Goal: Task Accomplishment & Management: Manage account settings

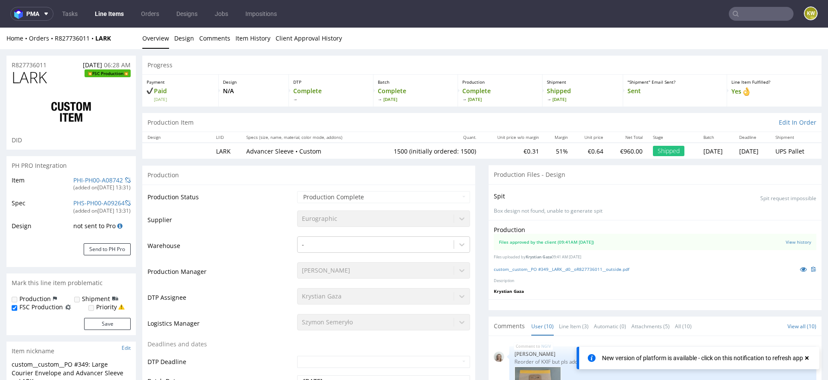
scroll to position [255, 0]
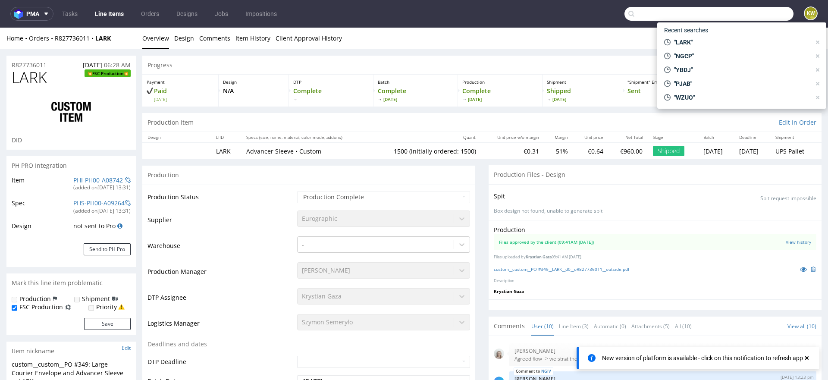
click at [771, 14] on input "text" at bounding box center [708, 14] width 169 height 14
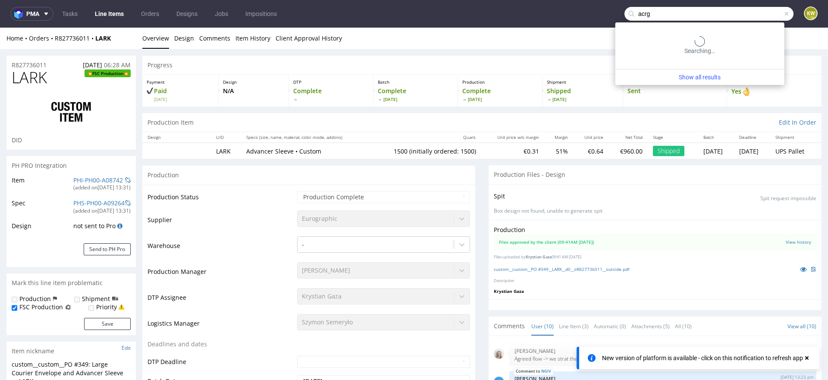
type input "acrg"
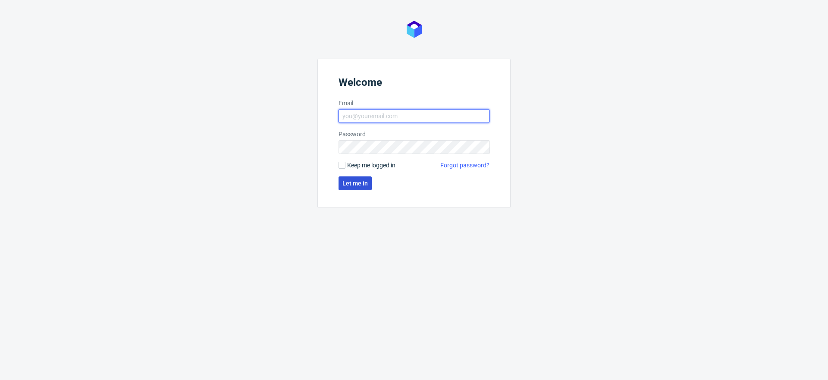
type input "klaudia.wisniewska@packhelp.com"
click at [361, 184] on span "Let me in" at bounding box center [354, 183] width 25 height 6
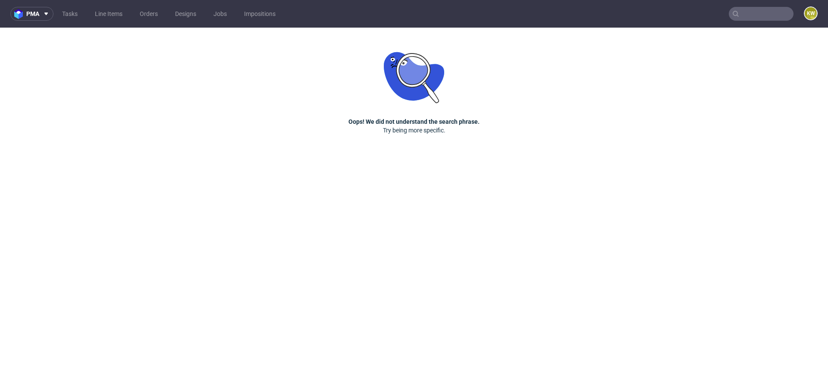
click at [769, 20] on input "text" at bounding box center [761, 14] width 65 height 14
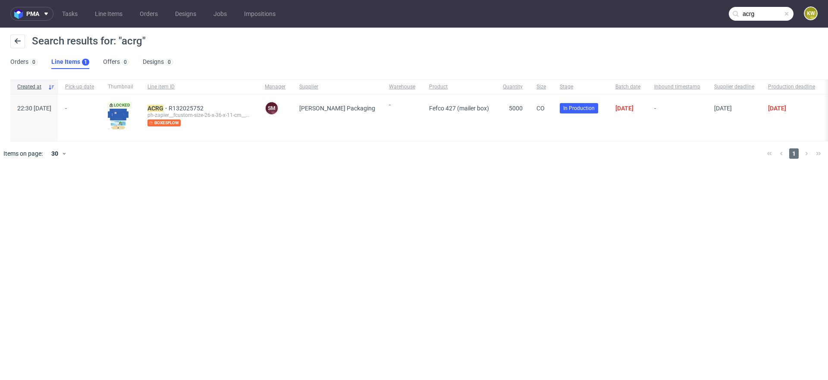
click at [766, 13] on input "acrg" at bounding box center [761, 14] width 65 height 14
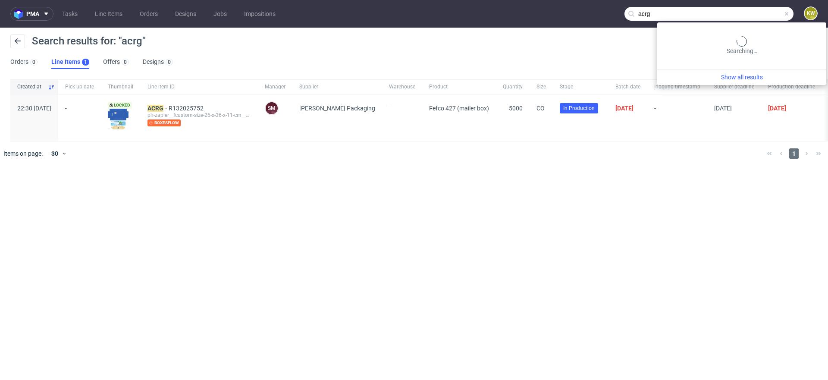
paste input "LRCO"
type input "LRCO"
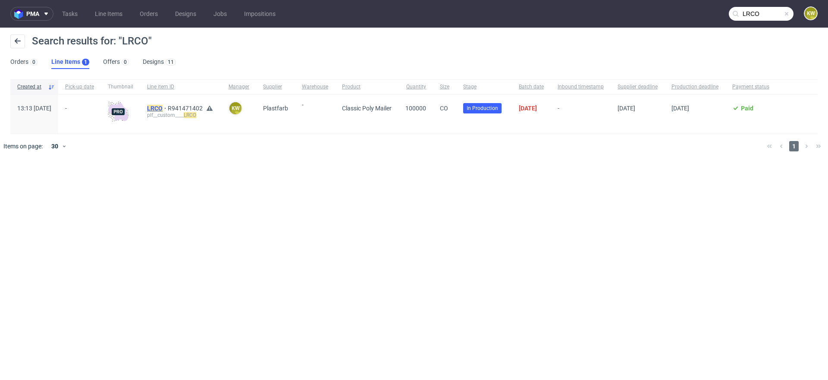
click at [163, 108] on mark "LRCO" at bounding box center [155, 108] width 16 height 7
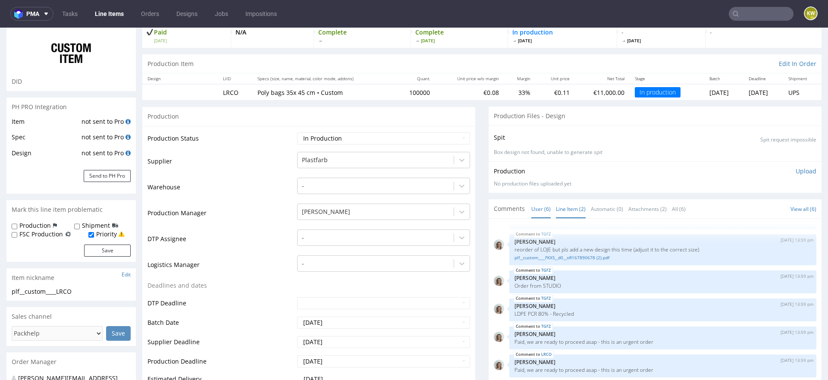
scroll to position [69, 0]
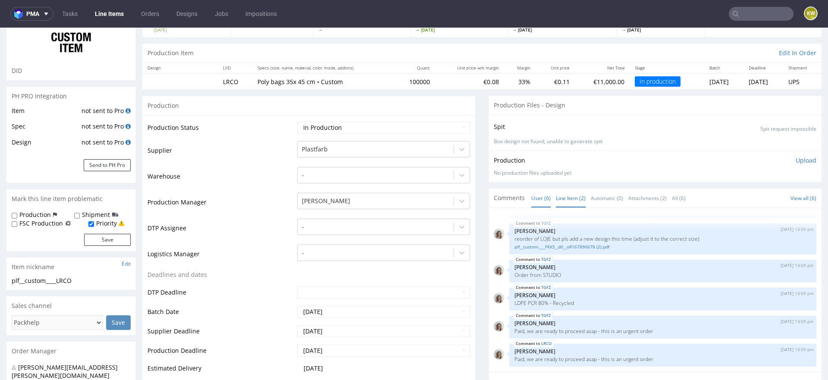
click at [573, 190] on link "Line Item (2)" at bounding box center [571, 198] width 30 height 19
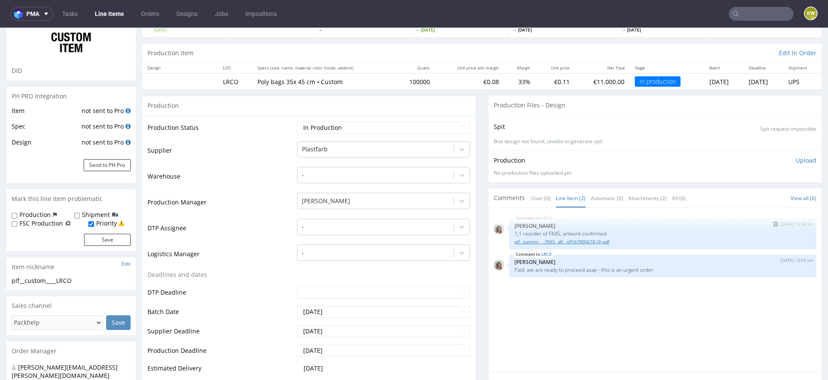
click at [558, 241] on link "plf__custom____FKXS__d0__oR167890678 (2).pdf" at bounding box center [663, 241] width 297 height 6
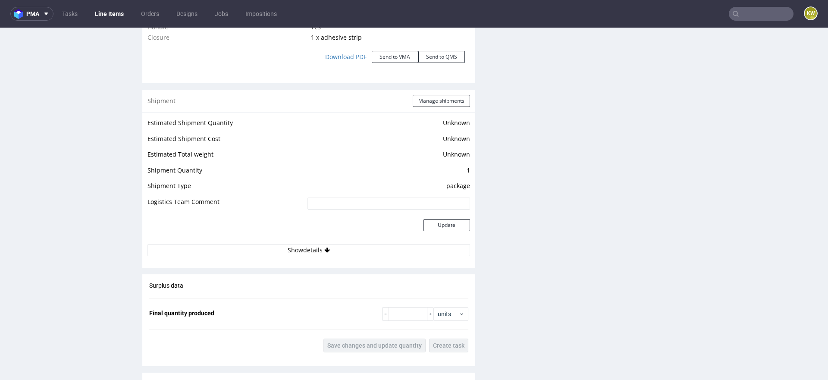
scroll to position [1045, 0]
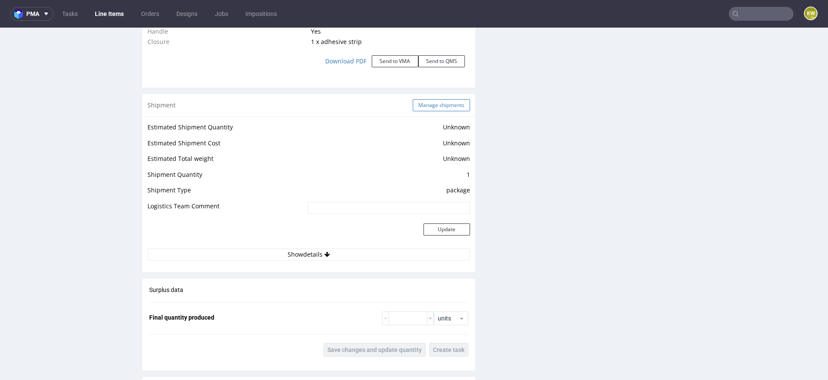
click at [426, 102] on button "Manage shipments" at bounding box center [441, 105] width 57 height 12
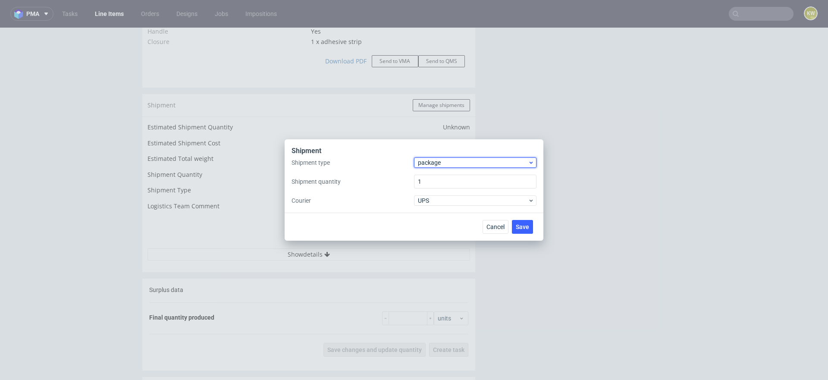
click at [442, 159] on span "package" at bounding box center [473, 162] width 110 height 9
click at [440, 181] on div "pallet" at bounding box center [475, 181] width 116 height 16
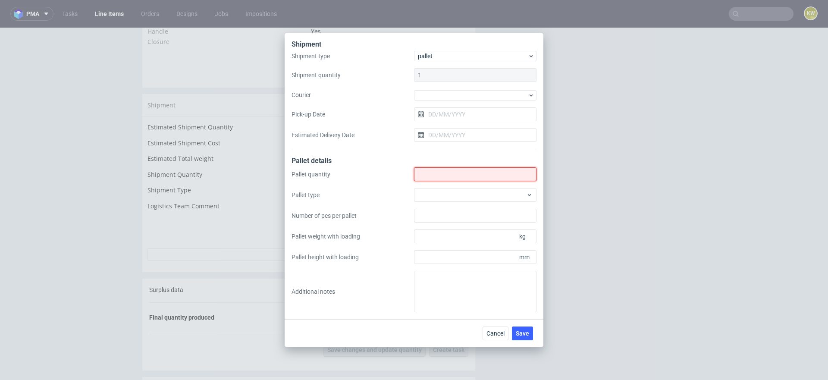
click at [427, 177] on input "Shipment type" at bounding box center [475, 174] width 122 height 14
type input "7"
click at [425, 192] on div at bounding box center [475, 195] width 122 height 14
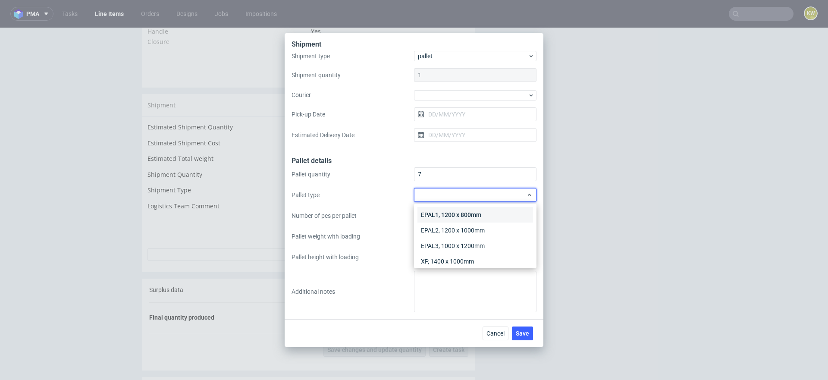
click at [430, 211] on div "EPAL1, 1200 x 800mm" at bounding box center [475, 215] width 116 height 16
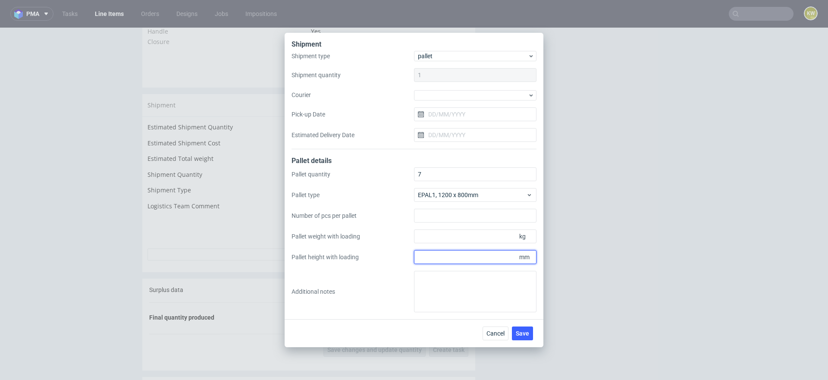
click at [432, 260] on input "Pallet height with loading" at bounding box center [475, 257] width 122 height 14
type input "950"
click at [425, 236] on input "Pallet weight with loading" at bounding box center [475, 236] width 122 height 14
type input "350"
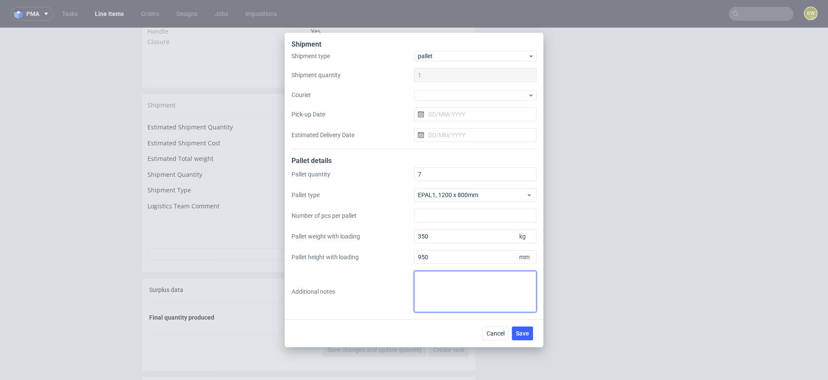
click at [442, 295] on textarea at bounding box center [475, 291] width 122 height 41
click at [526, 326] on button "Save" at bounding box center [522, 333] width 21 height 14
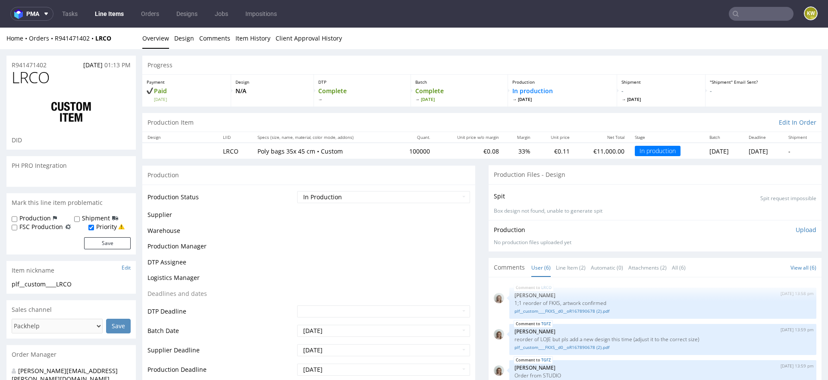
scroll to position [31, 0]
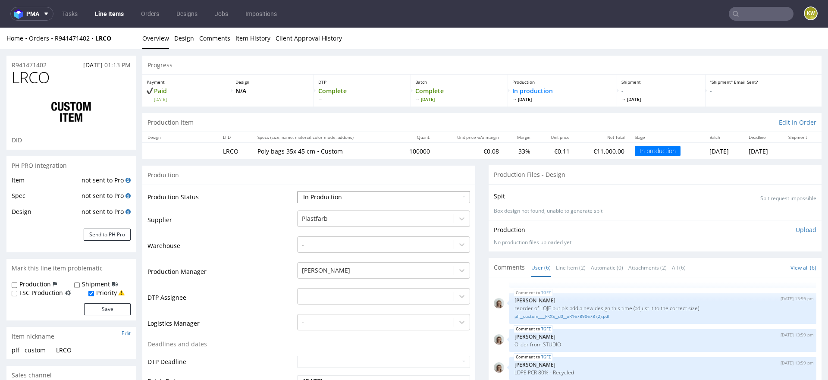
click at [325, 198] on select "Waiting for Artwork Waiting for Diecut Waiting for Mockup Waiting for DTP Waiti…" at bounding box center [383, 197] width 173 height 12
select select "production_complete"
click at [297, 191] on select "Waiting for Artwork Waiting for Diecut Waiting for Mockup Waiting for DTP Waiti…" at bounding box center [383, 197] width 173 height 12
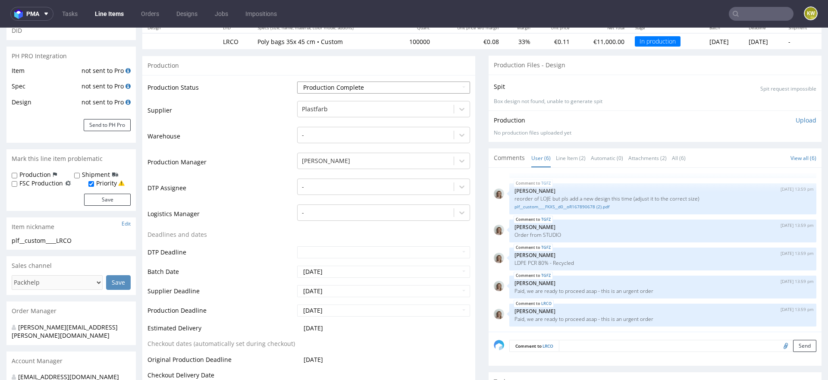
scroll to position [110, 0]
click at [338, 292] on input "2025-10-06" at bounding box center [383, 290] width 173 height 12
click at [333, 226] on td "7" at bounding box center [329, 225] width 13 height 13
type input "2025-10-07"
click at [333, 315] on td "2025-10-08" at bounding box center [382, 312] width 175 height 19
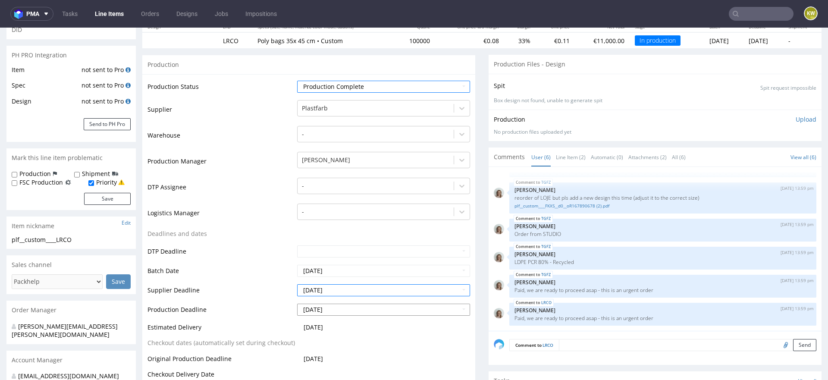
click at [336, 311] on input "2025-10-08" at bounding box center [383, 310] width 173 height 12
click at [332, 249] on td "7" at bounding box center [329, 244] width 13 height 13
type input "2025-10-07"
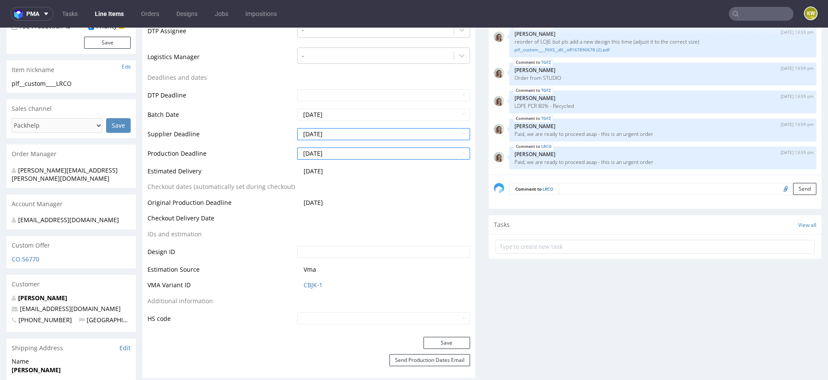
scroll to position [275, 0]
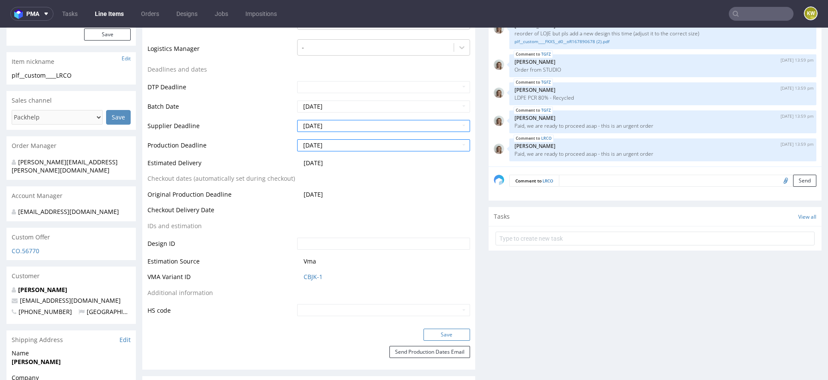
click at [450, 329] on button "Save" at bounding box center [447, 335] width 47 height 12
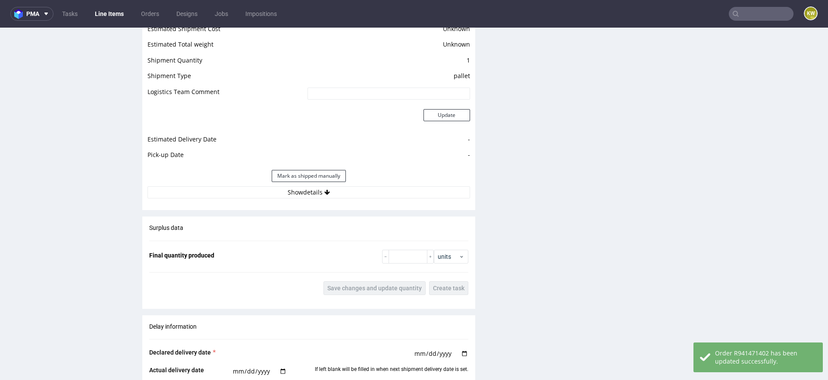
scroll to position [1184, 0]
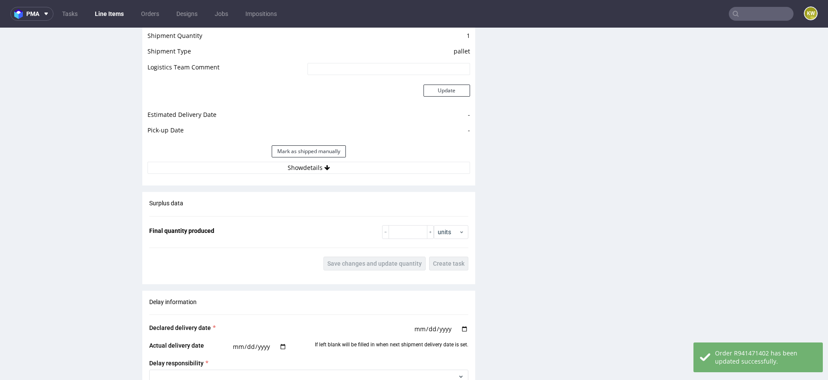
click at [401, 220] on div "Surplus data Final quantity produced units Save changes and update quantity Cre…" at bounding box center [308, 234] width 333 height 85
click at [400, 232] on input "number" at bounding box center [408, 232] width 39 height 14
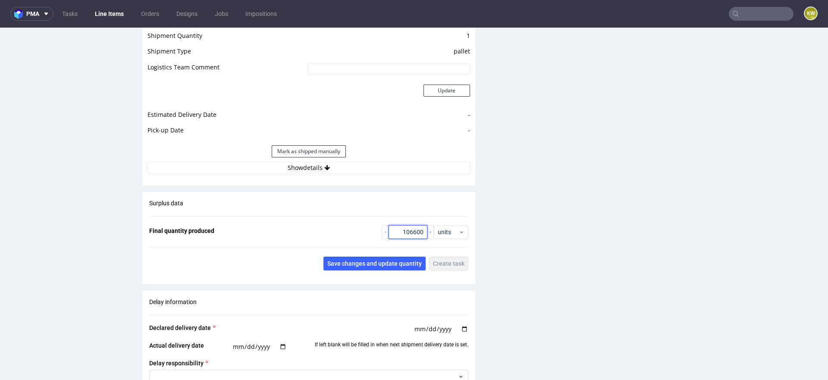
type input "106600"
click at [377, 226] on fieldset "Final quantity produced 106600 units" at bounding box center [308, 232] width 319 height 14
click at [377, 269] on div "Surplus data Final quantity produced 106600 units Save changes and update quant…" at bounding box center [308, 234] width 333 height 85
click at [368, 260] on span "Save changes and update quantity" at bounding box center [374, 263] width 94 height 6
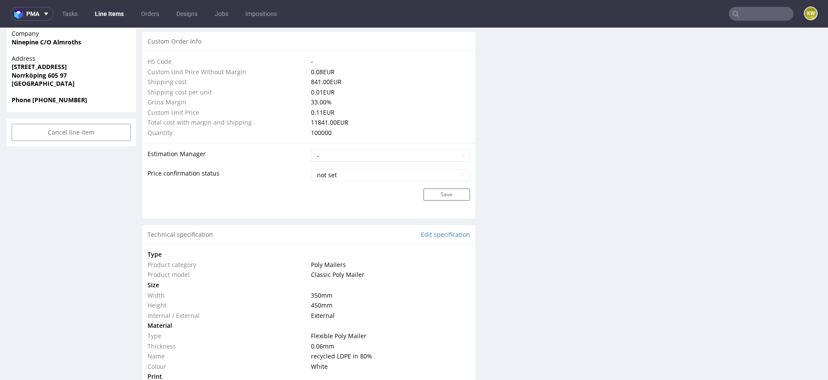
scroll to position [0, 0]
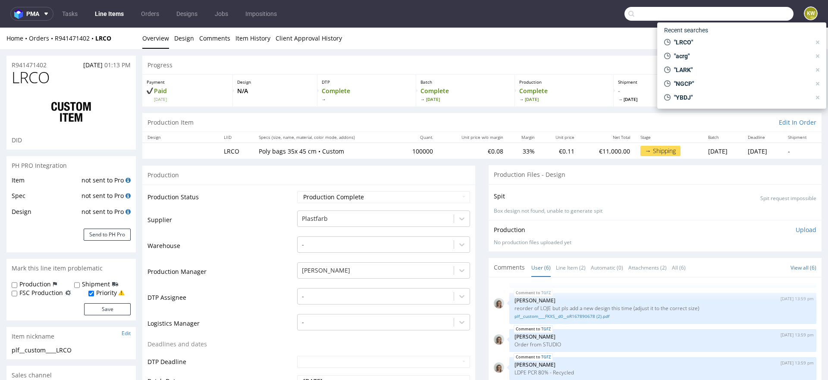
click at [740, 17] on input "text" at bounding box center [708, 14] width 169 height 14
paste input "BLQE"
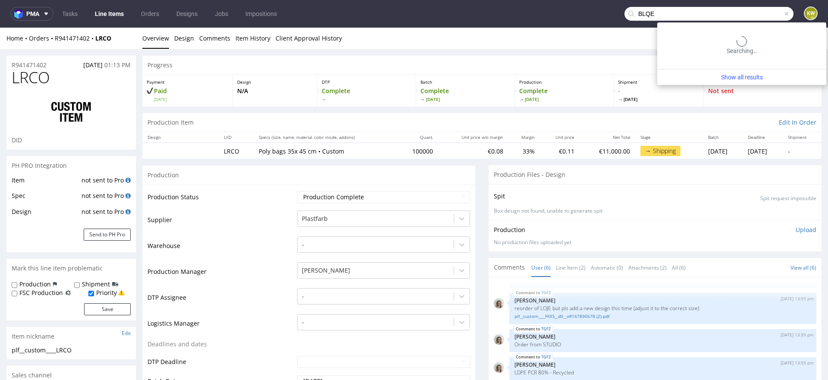
type input "BLQE"
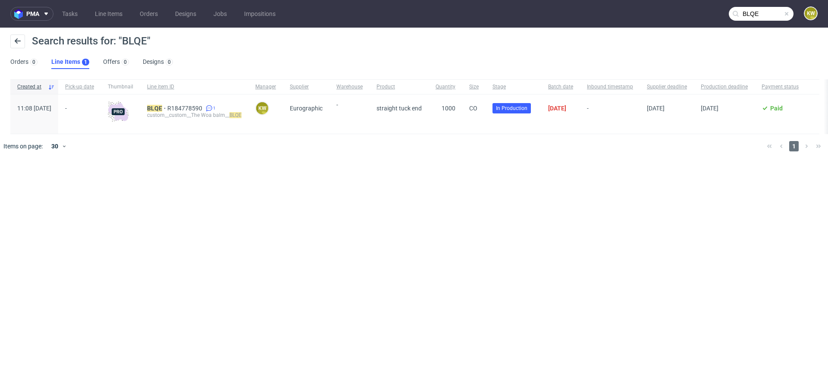
click at [173, 104] on div "BLQE R184778590 1 custom__custom__The Woa balm__ BLQE" at bounding box center [194, 113] width 108 height 39
click at [162, 106] on mark "BLQE" at bounding box center [154, 108] width 15 height 7
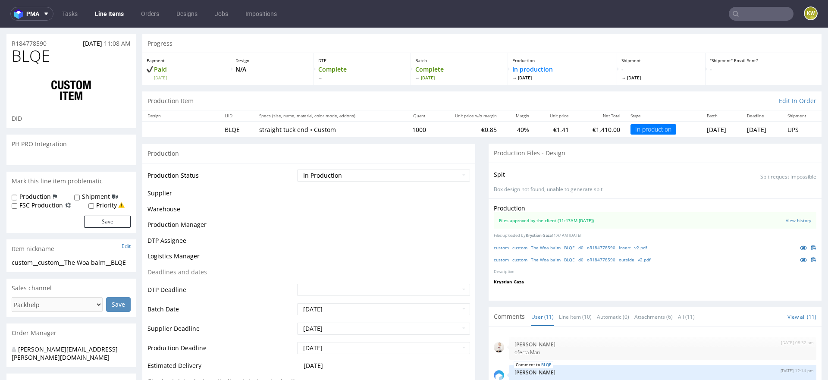
scroll to position [204, 0]
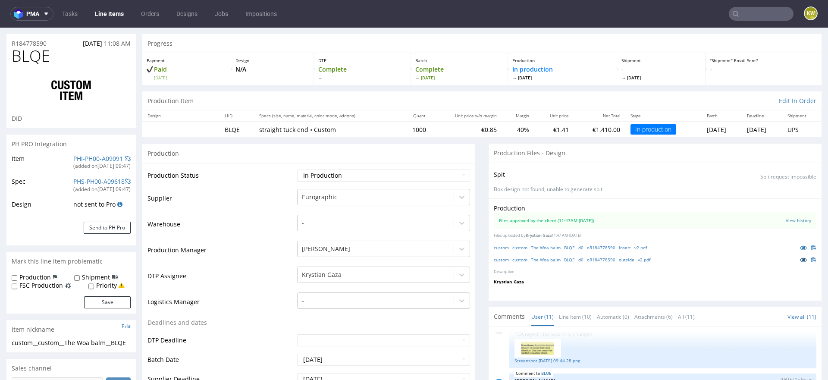
click at [800, 260] on icon at bounding box center [803, 260] width 7 height 6
click at [800, 246] on icon at bounding box center [803, 248] width 7 height 6
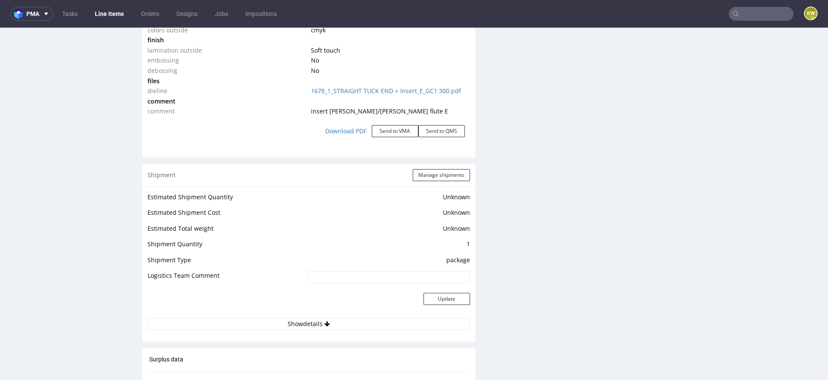
scroll to position [987, 0]
click at [432, 175] on button "Manage shipments" at bounding box center [441, 174] width 57 height 12
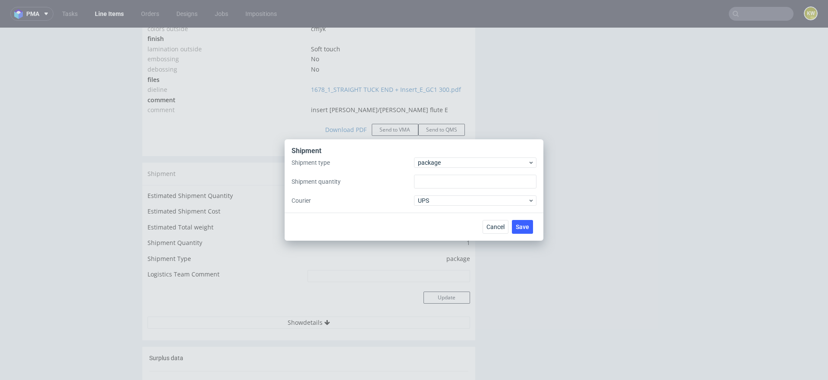
type input "1"
click at [429, 160] on span "package" at bounding box center [473, 162] width 110 height 9
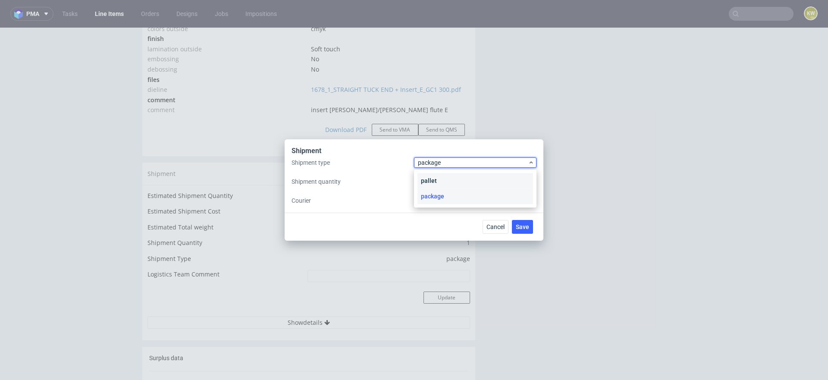
click at [429, 175] on div "pallet" at bounding box center [475, 181] width 116 height 16
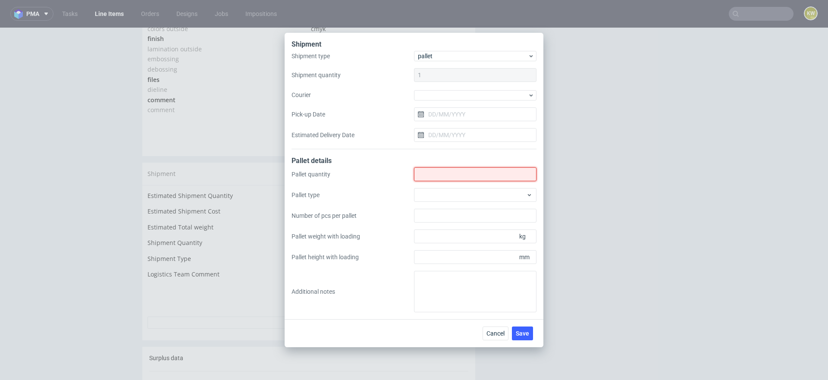
click at [427, 181] on input "Shipment type" at bounding box center [475, 174] width 122 height 14
type input "0"
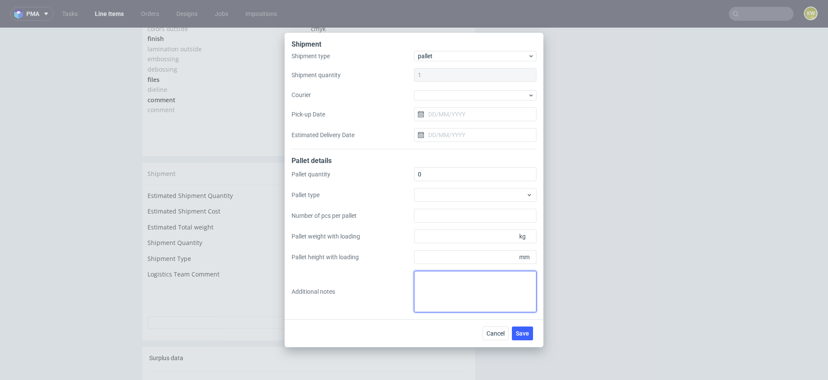
click at [436, 286] on textarea at bounding box center [475, 291] width 122 height 41
paste textarea "1 Box (57x36x34) - 8kg 1 Box (44x40x30) -10kg"
drag, startPoint x: 437, startPoint y: 286, endPoint x: 417, endPoint y: 288, distance: 20.3
click at [417, 288] on textarea "pakowane w paczki 1 Box (57x36x34) - 8kg 1 Box (44x40x30) -10kg" at bounding box center [475, 291] width 122 height 41
click at [435, 298] on textarea "pakowane w paczki 1 paczka 570x360x340mm, 8kg 1 Box (44x40x30) -10kg" at bounding box center [475, 291] width 122 height 41
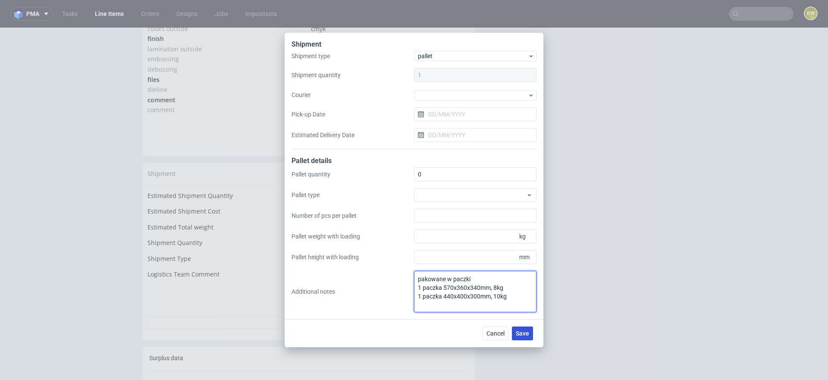
type textarea "pakowane w paczki 1 paczka 570x360x340mm, 8kg 1 paczka 440x400x300mm, 10kg"
click at [519, 328] on button "Save" at bounding box center [522, 333] width 21 height 14
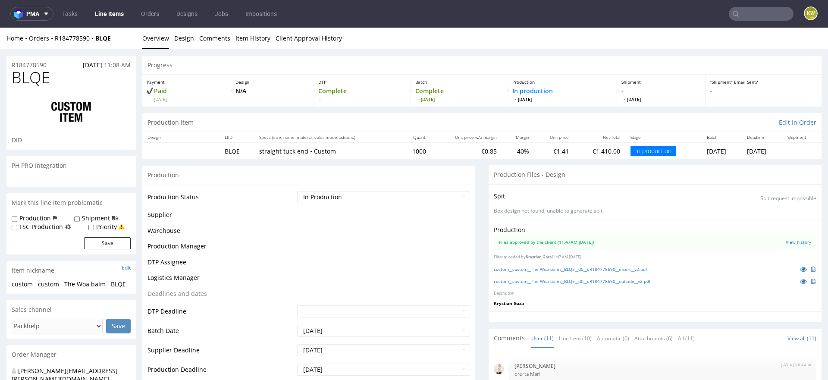
scroll to position [222, 0]
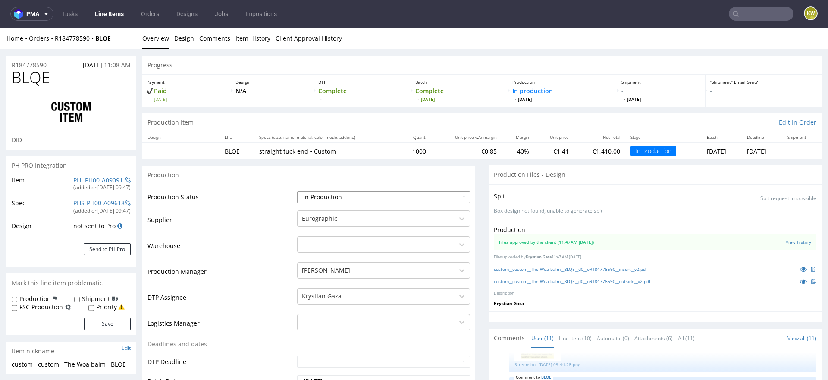
click at [358, 198] on select "Waiting for Artwork Waiting for Diecut Waiting for Mockup Waiting for DTP Waiti…" at bounding box center [383, 197] width 173 height 12
select select "production_complete"
click at [297, 191] on select "Waiting for Artwork Waiting for Diecut Waiting for Mockup Waiting for DTP Waiti…" at bounding box center [383, 197] width 173 height 12
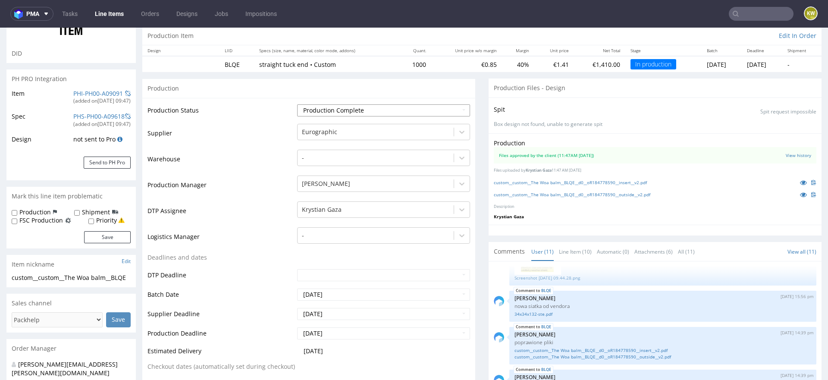
scroll to position [94, 0]
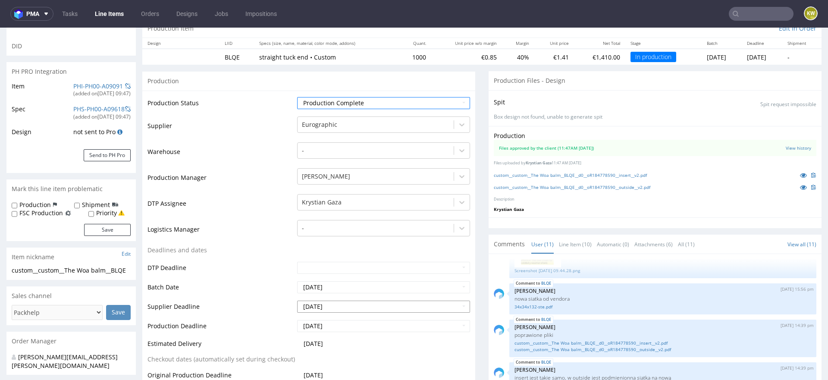
click at [345, 307] on input "2025-10-08" at bounding box center [383, 307] width 173 height 12
click at [326, 246] on td "7" at bounding box center [329, 241] width 13 height 13
type input "2025-10-07"
click at [334, 326] on input "2025-10-10" at bounding box center [383, 326] width 173 height 12
click at [328, 258] on td "7" at bounding box center [329, 260] width 13 height 13
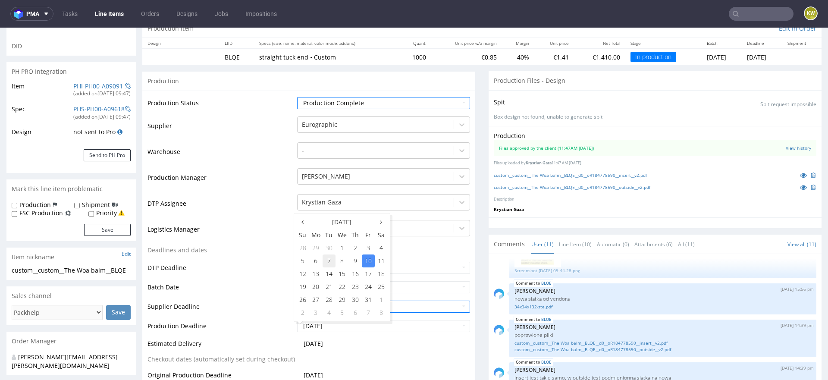
type input "[DATE]"
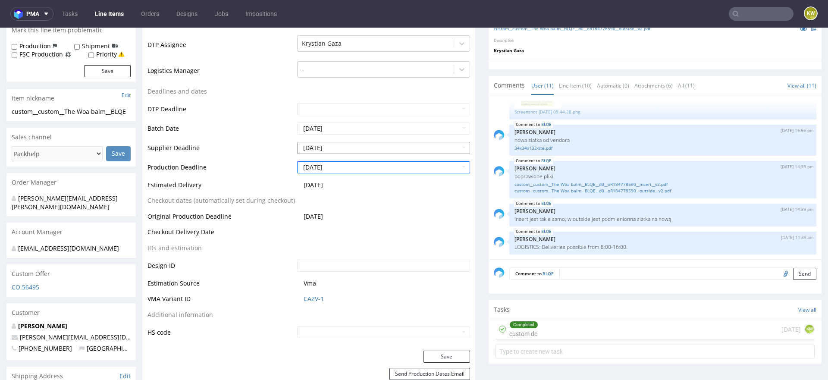
scroll to position [268, 0]
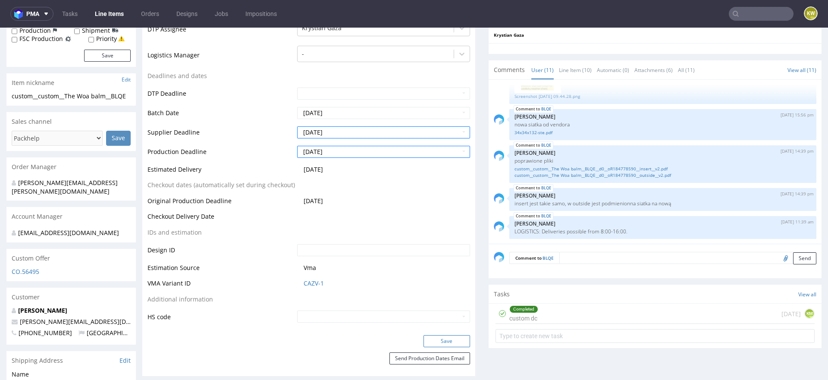
click at [444, 343] on button "Save" at bounding box center [447, 341] width 47 height 12
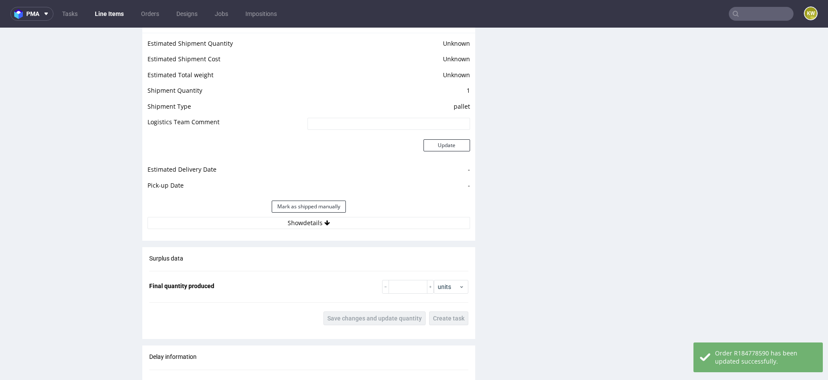
scroll to position [1152, 0]
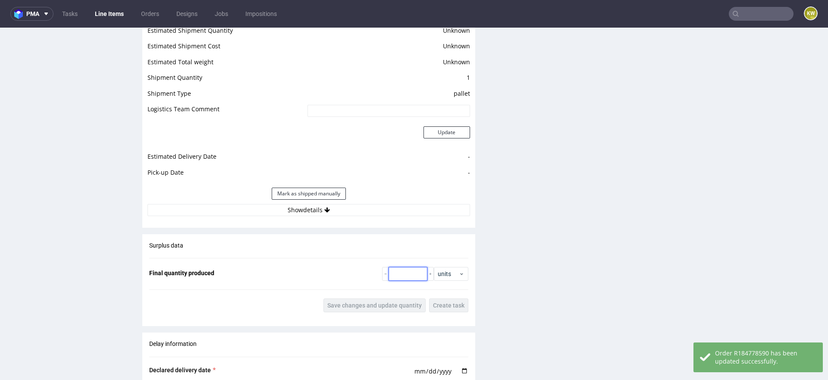
click at [403, 269] on input "number" at bounding box center [408, 274] width 39 height 14
type input "1000"
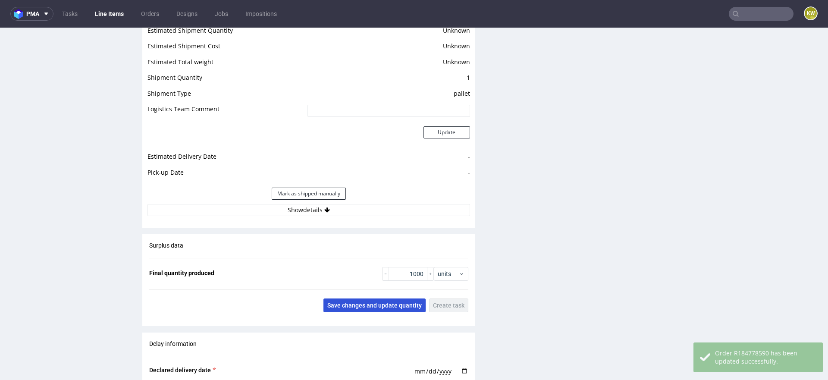
click at [367, 302] on span "Save changes and update quantity" at bounding box center [374, 305] width 94 height 6
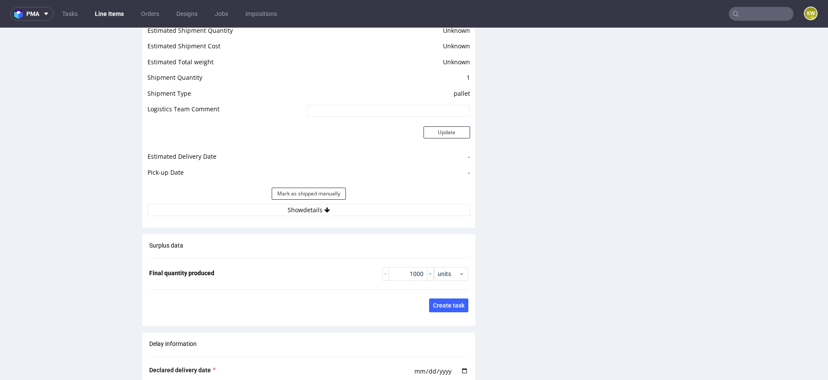
click at [760, 20] on input "text" at bounding box center [761, 14] width 65 height 14
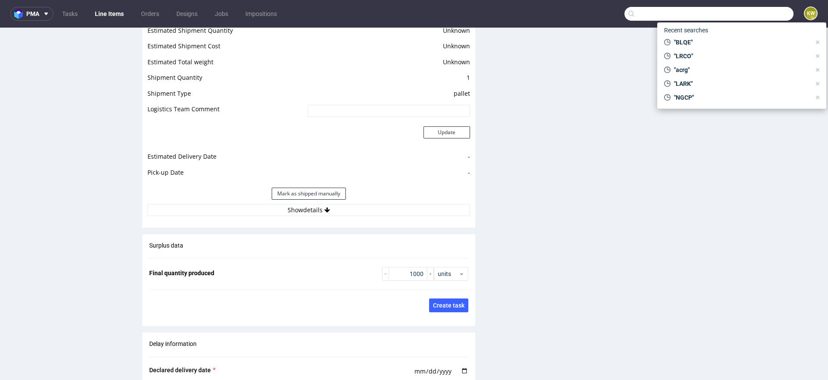
paste input "XDUZ"
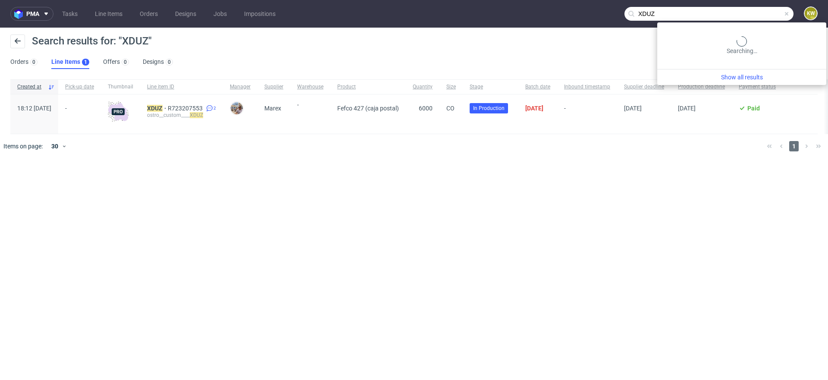
drag, startPoint x: 765, startPoint y: 13, endPoint x: 592, endPoint y: 5, distance: 173.1
click at [600, 8] on nav "pma Tasks Line Items Orders Designs Jobs Impositions XDUZ KW" at bounding box center [414, 14] width 828 height 28
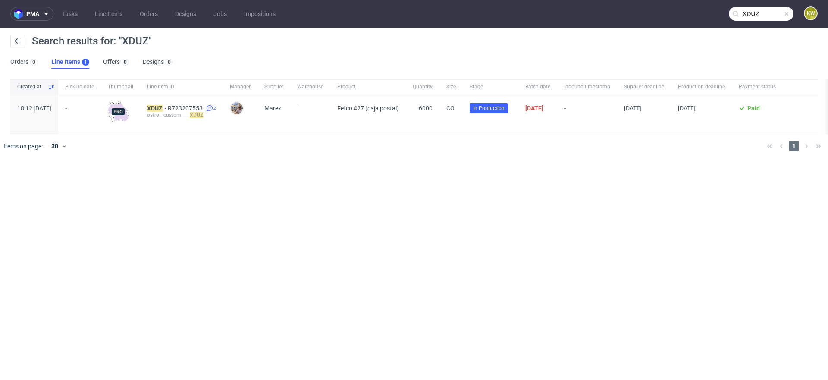
paste input "TEQQ"
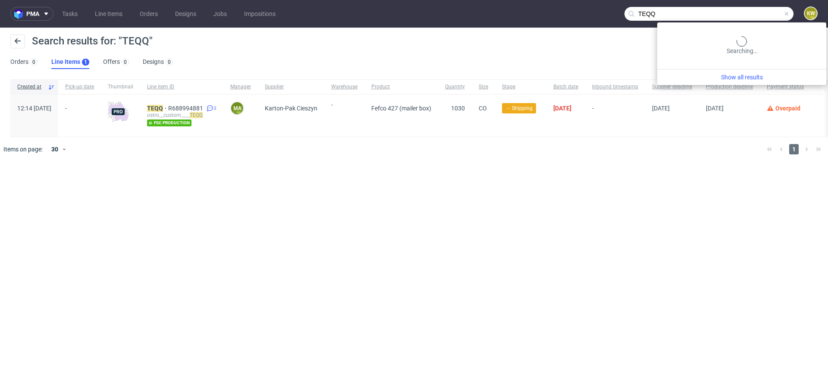
click at [769, 14] on input "TEQQ" at bounding box center [708, 14] width 169 height 14
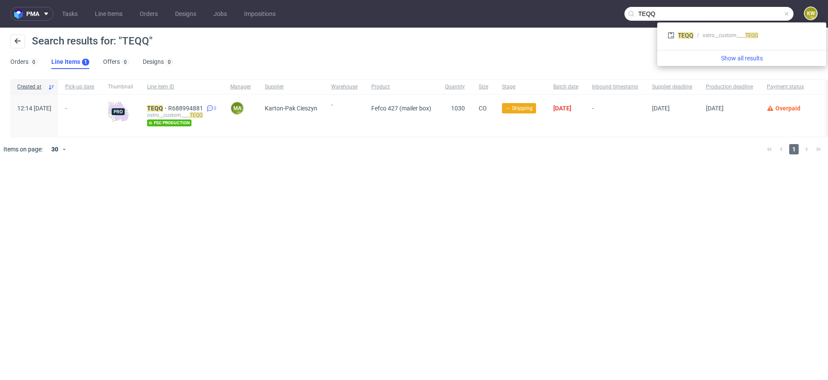
click at [769, 14] on input "TEQQ" at bounding box center [708, 14] width 169 height 14
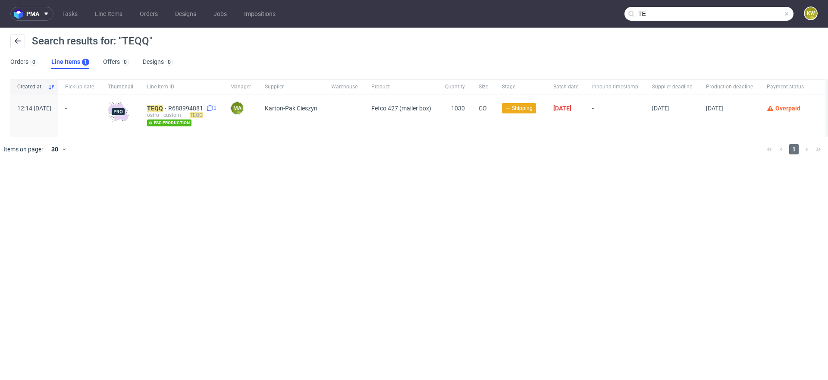
type input "T"
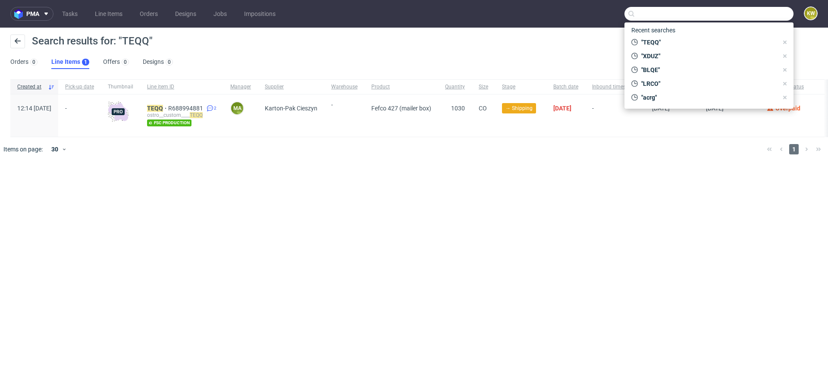
paste input "IZBS"
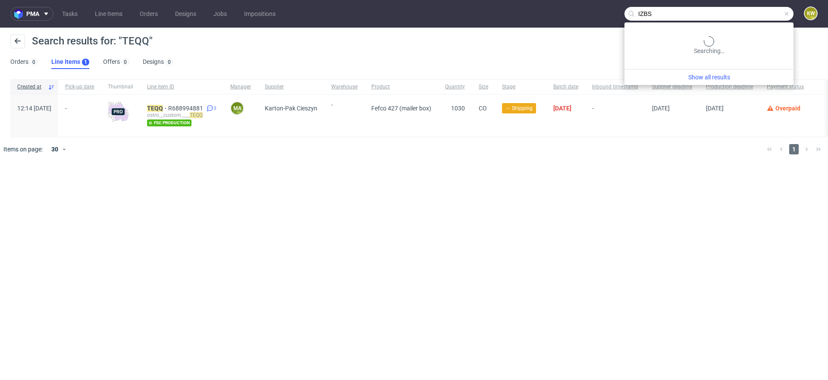
type input "IZBS"
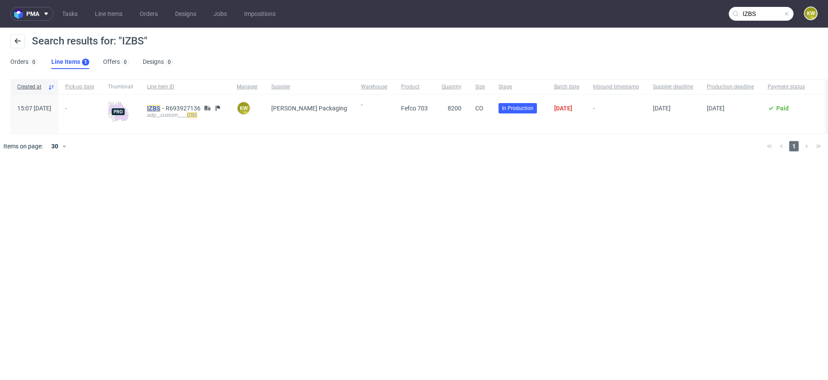
click at [160, 107] on mark "IZBS" at bounding box center [153, 108] width 13 height 7
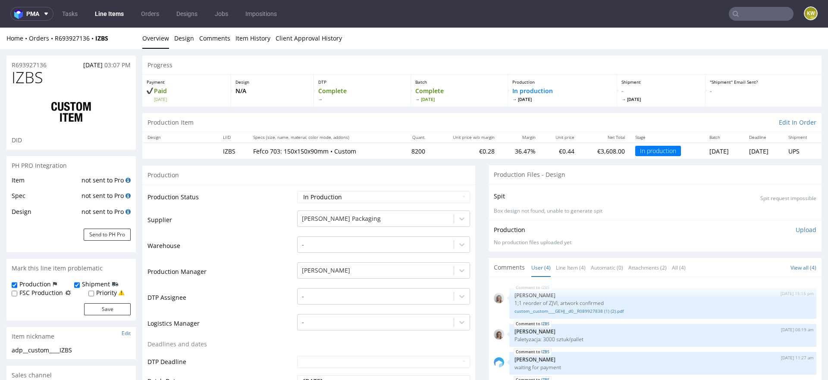
scroll to position [26, 0]
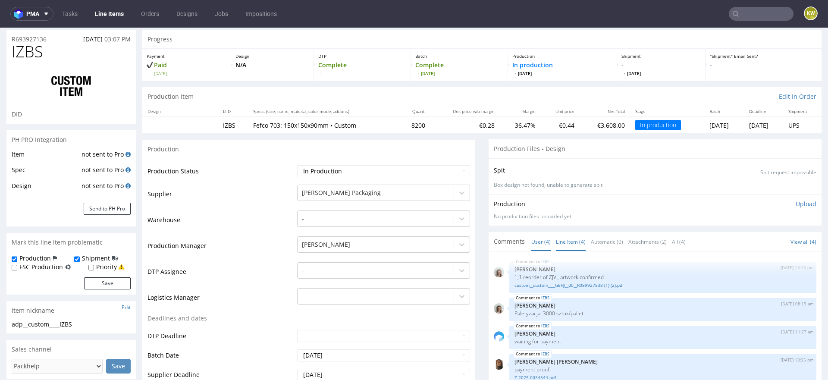
click at [579, 239] on link "Line Item (4)" at bounding box center [571, 241] width 30 height 19
click at [567, 246] on link "Line Item (4)" at bounding box center [571, 241] width 30 height 19
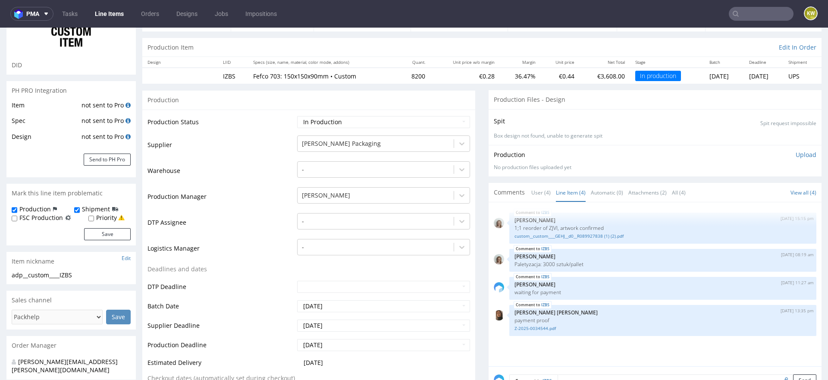
scroll to position [80, 0]
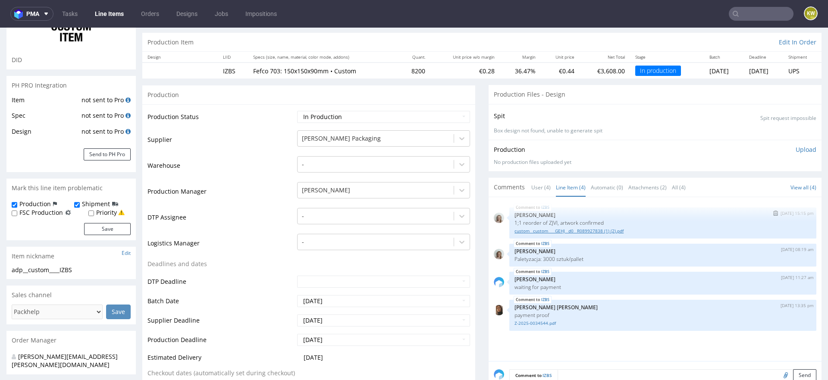
click at [566, 231] on link "custom__custom____GEHJ__d0__R089927838 (1) (2).pdf" at bounding box center [663, 231] width 297 height 6
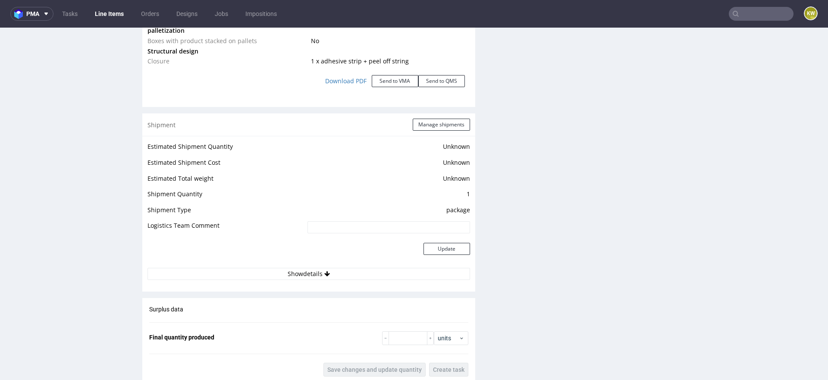
scroll to position [1140, 0]
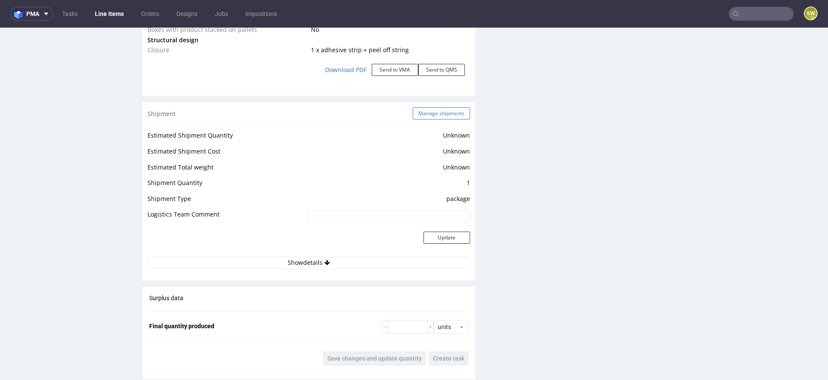
click at [437, 119] on button "Manage shipments" at bounding box center [441, 113] width 57 height 12
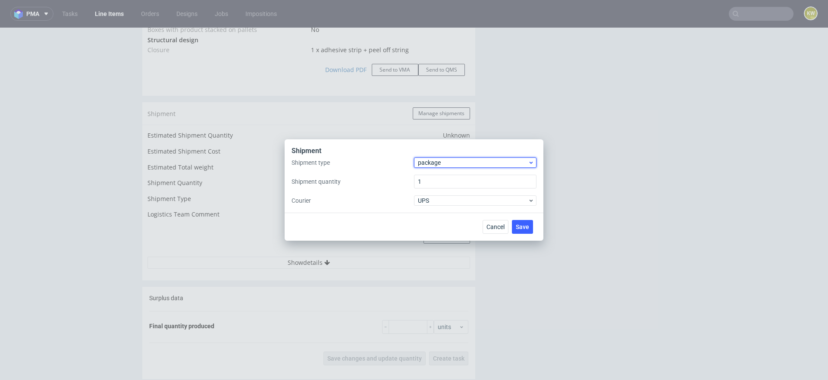
click at [430, 163] on span "package" at bounding box center [473, 162] width 110 height 9
click at [430, 175] on div "pallet" at bounding box center [475, 181] width 116 height 16
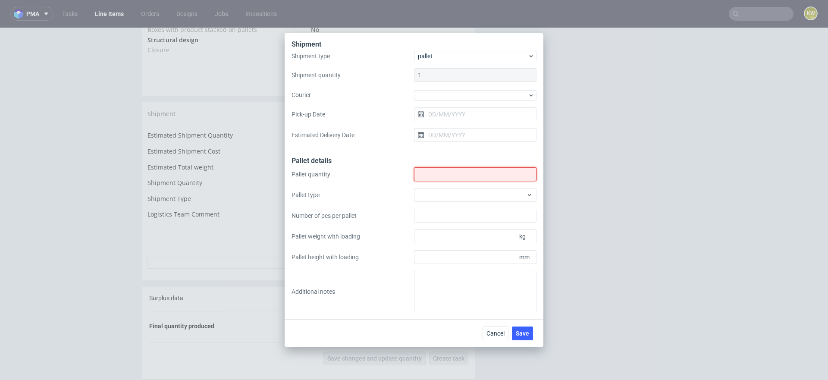
click at [431, 175] on input "Shipment type" at bounding box center [475, 174] width 122 height 14
type input "3"
click at [434, 200] on div at bounding box center [475, 195] width 122 height 14
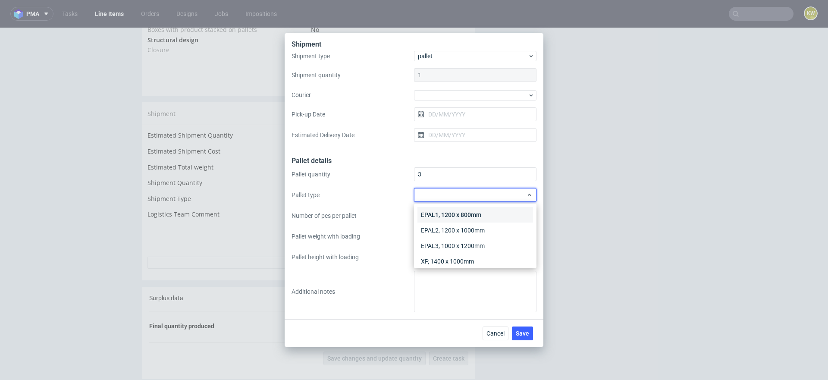
click at [435, 212] on div "EPAL1, 1200 x 800mm" at bounding box center [475, 215] width 116 height 16
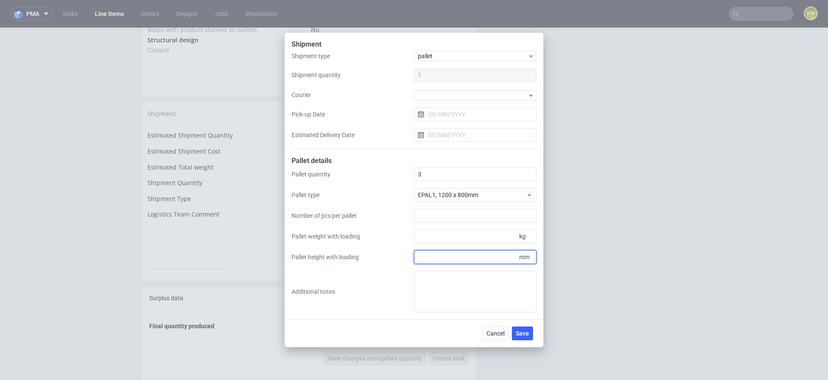
click at [438, 260] on input "Pallet height with loading" at bounding box center [475, 257] width 122 height 14
type input "1800"
click at [441, 239] on input "Pallet weight with loading" at bounding box center [475, 236] width 122 height 14
type input "265"
click at [525, 334] on span "Save" at bounding box center [522, 333] width 13 height 6
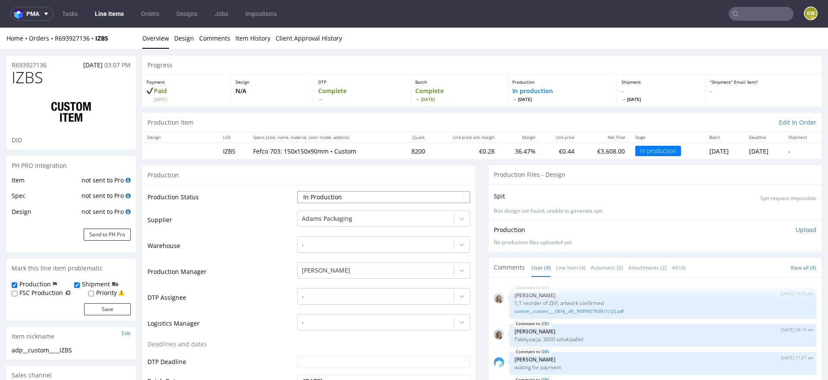
click at [331, 200] on select "Waiting for Artwork Waiting for Diecut Waiting for Mockup Waiting for DTP Waiti…" at bounding box center [383, 197] width 173 height 12
select select "production_complete"
click at [297, 191] on select "Waiting for Artwork Waiting for Diecut Waiting for Mockup Waiting for DTP Waiti…" at bounding box center [383, 197] width 173 height 12
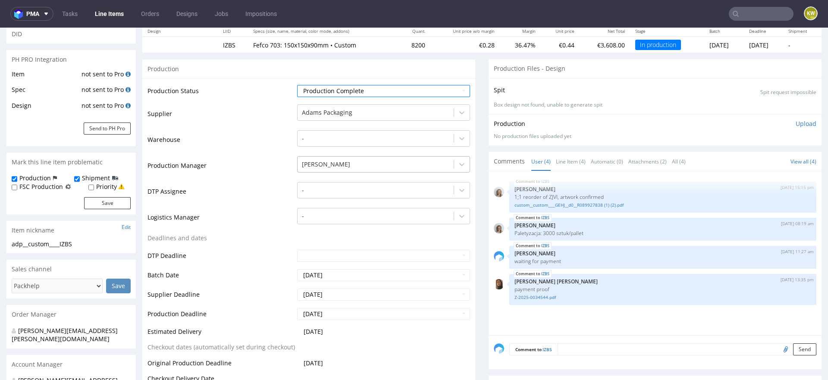
scroll to position [157, 0]
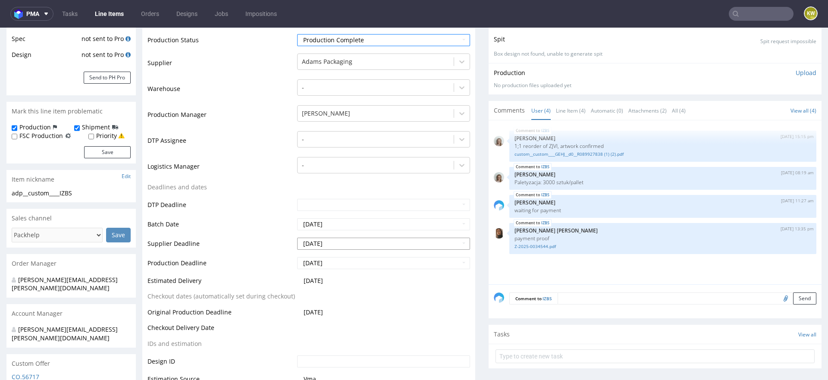
click at [341, 243] on input "[DATE]" at bounding box center [383, 244] width 173 height 12
click at [331, 179] on td "7" at bounding box center [329, 178] width 13 height 13
type input "[DATE]"
click at [331, 260] on input "[DATE]" at bounding box center [383, 263] width 173 height 12
click at [329, 196] on td "7" at bounding box center [329, 197] width 13 height 13
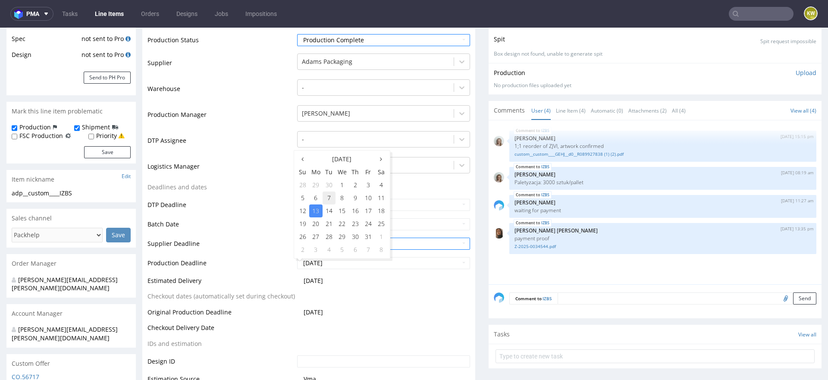
type input "[DATE]"
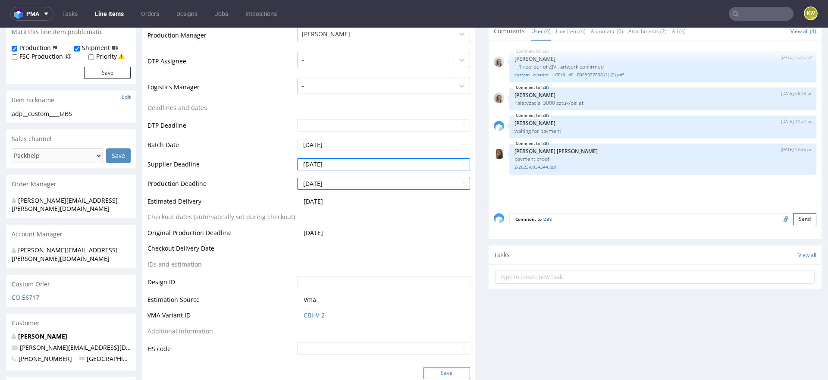
click at [441, 375] on button "Save" at bounding box center [447, 373] width 47 height 12
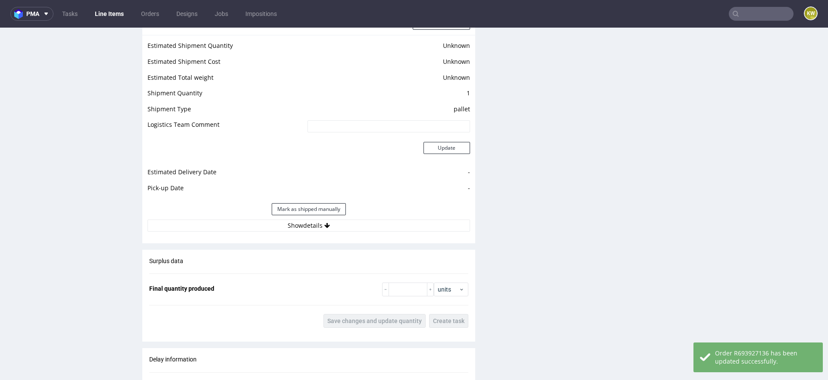
scroll to position [1254, 0]
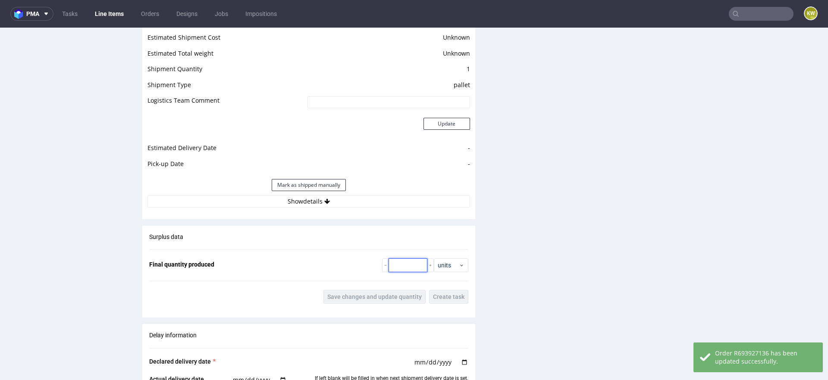
click at [411, 269] on input "number" at bounding box center [408, 265] width 39 height 14
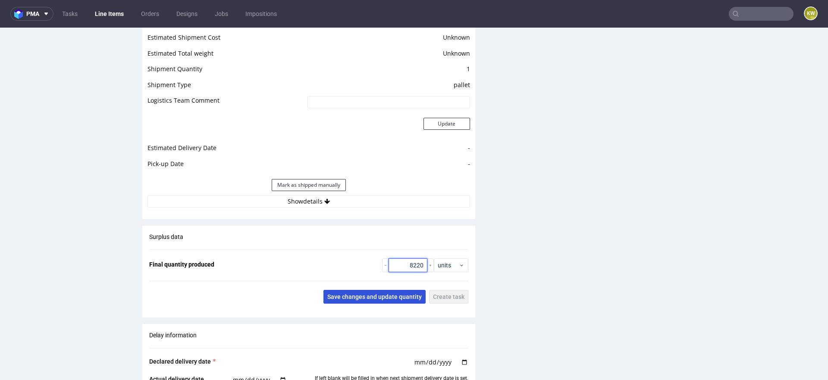
type input "8220"
click at [387, 297] on span "Save changes and update quantity" at bounding box center [374, 297] width 94 height 6
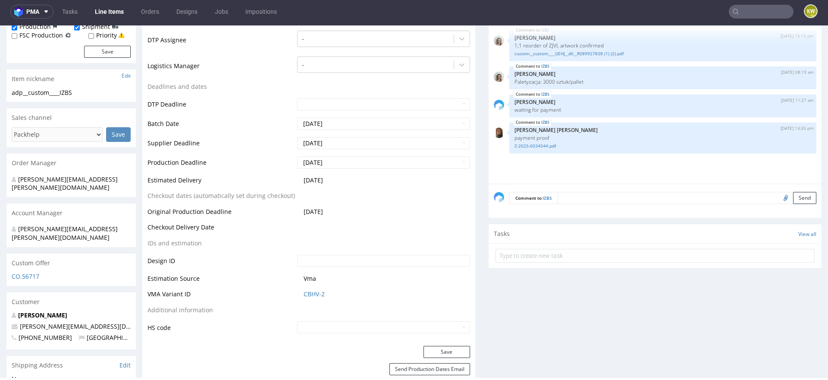
scroll to position [0, 0]
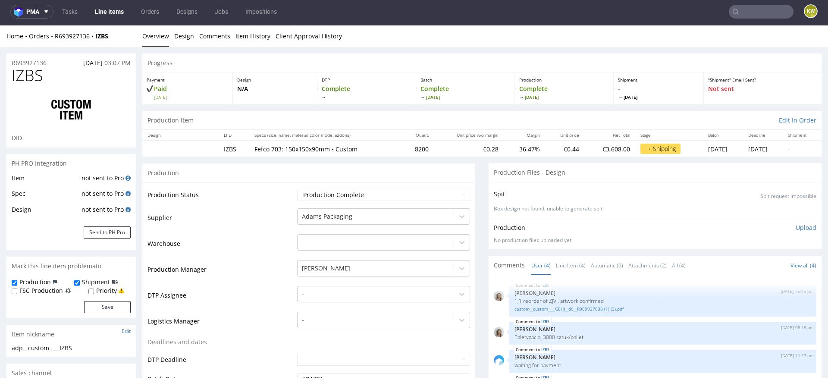
click at [232, 200] on td "Production Status" at bounding box center [220, 197] width 147 height 19
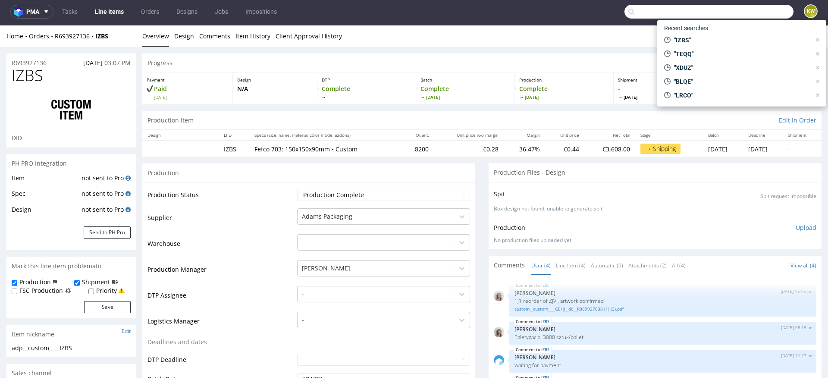
click at [747, 17] on input "text" at bounding box center [708, 12] width 169 height 14
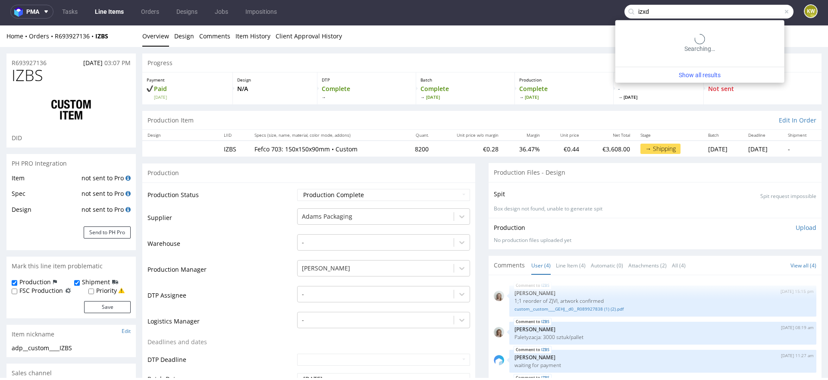
type input "izxd"
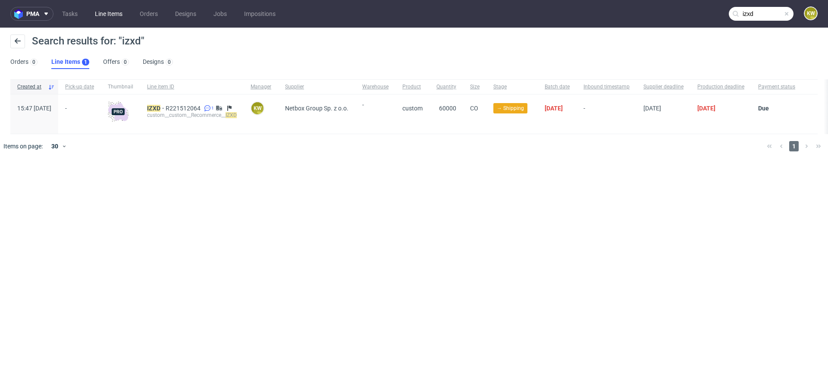
click at [117, 13] on link "Line Items" at bounding box center [109, 14] width 38 height 14
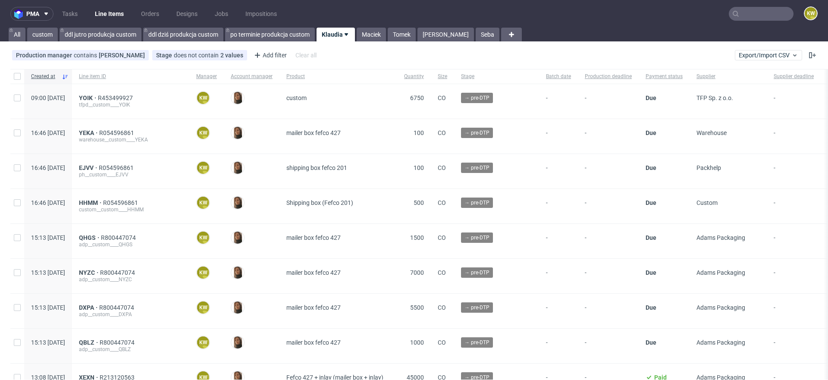
click at [744, 18] on input "text" at bounding box center [761, 14] width 65 height 14
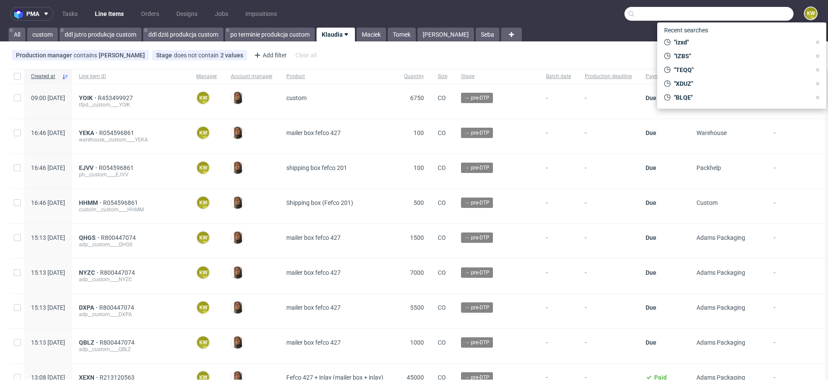
click at [744, 18] on input "text" at bounding box center [708, 14] width 169 height 14
paste input "WTKU"
type input "WTKU"
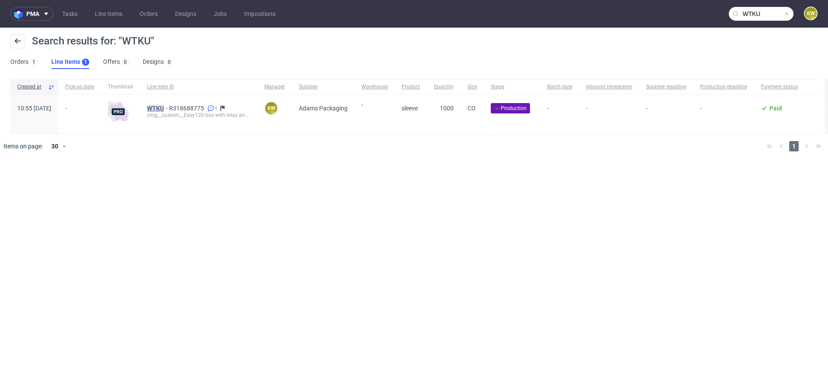
click at [164, 110] on mark "WTKU" at bounding box center [155, 108] width 17 height 7
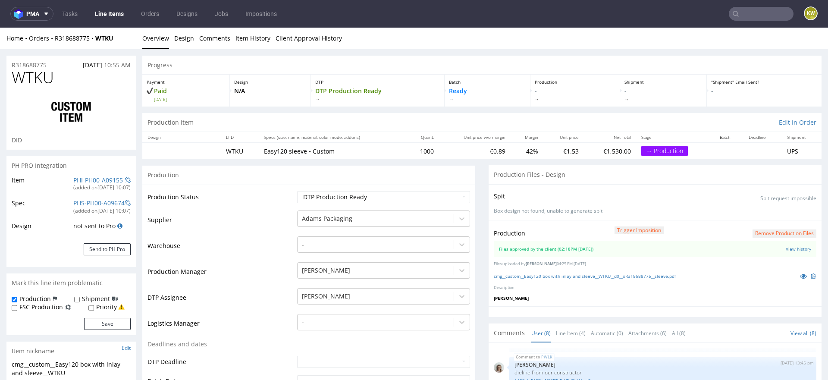
scroll to position [16, 0]
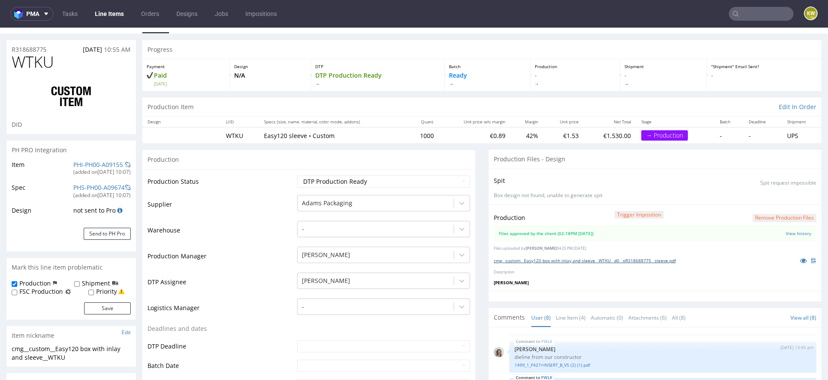
click at [585, 257] on link "cmg__custom__Easy120 box with inlay and sleeve__WTKU__d0__oR318688775__sleeve.p…" at bounding box center [585, 260] width 182 height 6
click at [27, 57] on span "WTKU" at bounding box center [33, 61] width 42 height 17
copy span "WTKU"
click at [94, 166] on link "PHI-PH00-A09155" at bounding box center [98, 164] width 50 height 8
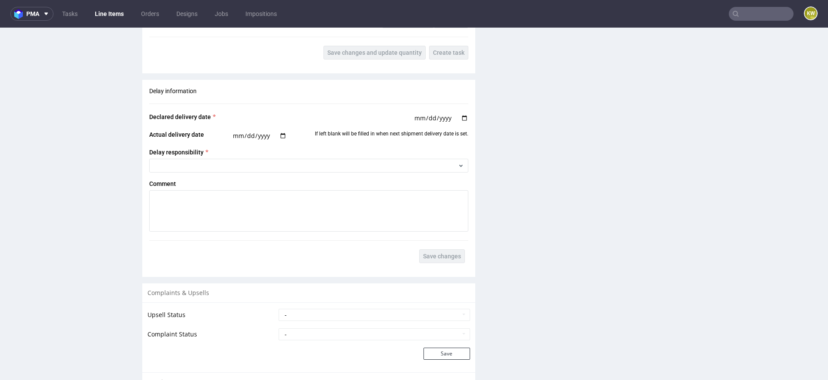
scroll to position [1428, 0]
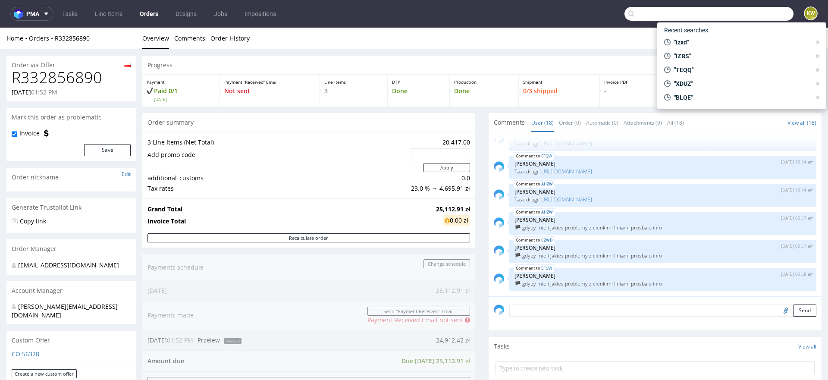
click at [738, 12] on input "text" at bounding box center [708, 14] width 169 height 14
paste input "ACRG"
type input "ACRG"
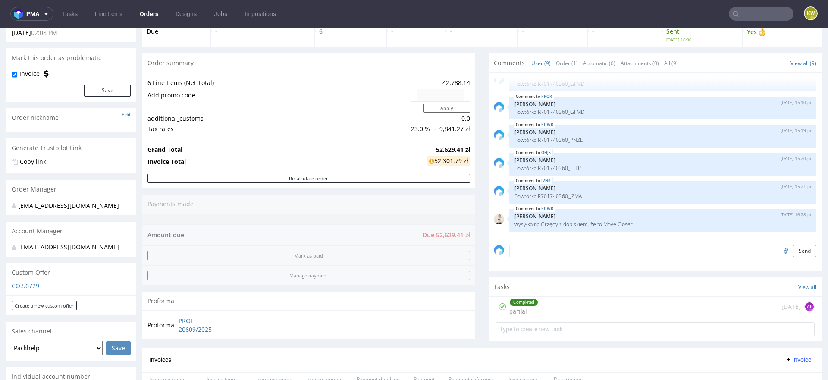
scroll to position [53, 0]
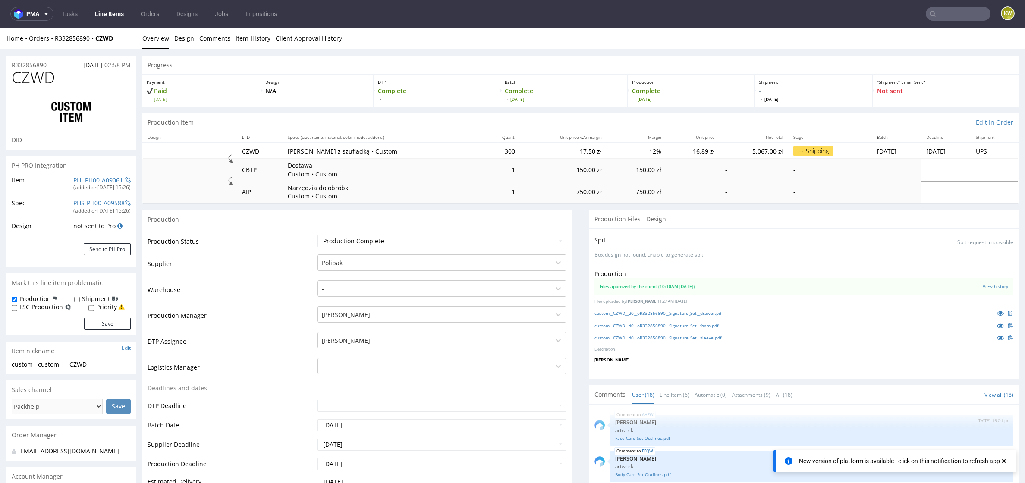
scroll to position [425, 0]
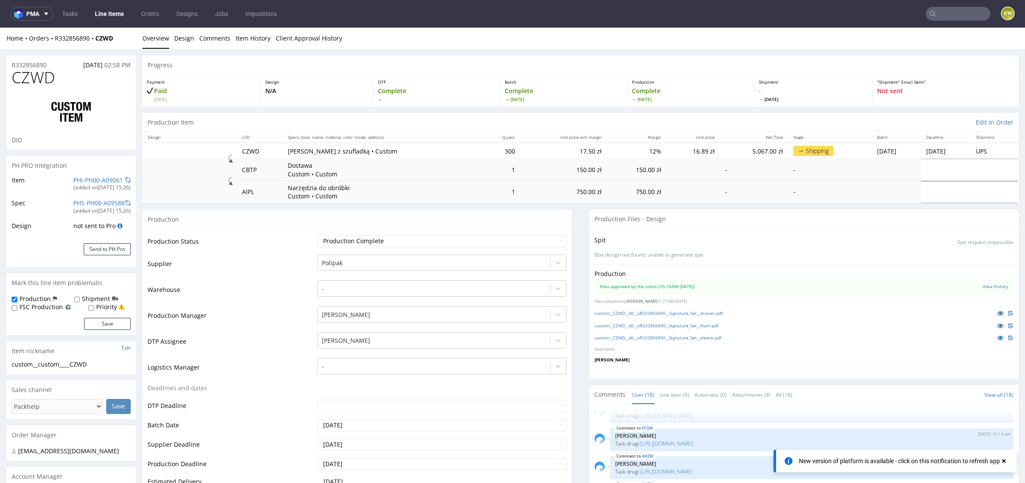
click at [126, 13] on link "Line Items" at bounding box center [109, 14] width 39 height 14
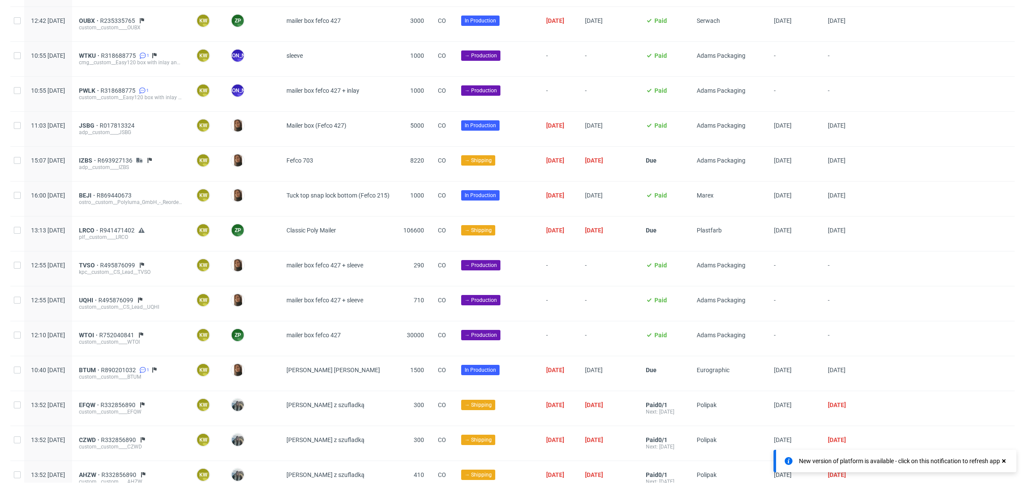
scroll to position [830, 0]
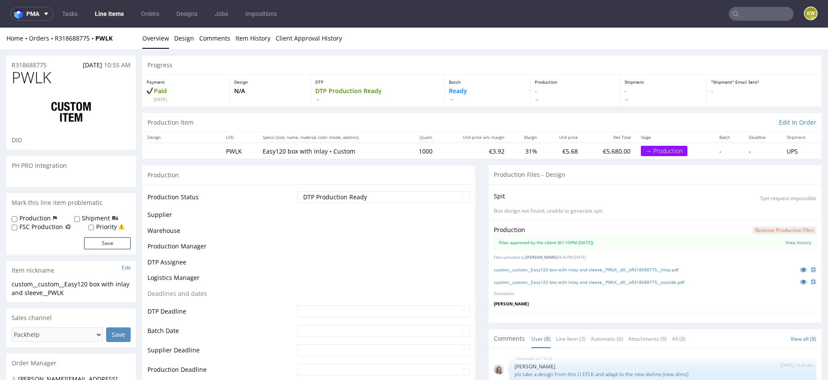
scroll to position [146, 0]
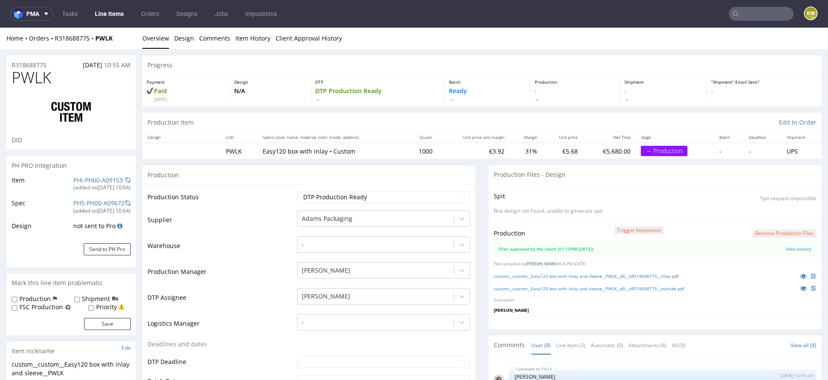
click at [608, 292] on div "custom__custom__Easy120 box with inlay and sleeve__PWLK__d0__oR318688775__outsi…" at bounding box center [655, 287] width 323 height 9
click at [622, 286] on link "custom__custom__Easy120 box with inlay and sleeve__PWLK__d0__oR318688775__outsi…" at bounding box center [589, 289] width 190 height 6
click at [604, 271] on div "custom__custom__Easy120 box with inlay and sleeve__PWLK__d0__oR318688775__inlay…" at bounding box center [655, 275] width 323 height 9
click at [626, 281] on div "Production Trigger Imposition Remove production files Files approved by the cli…" at bounding box center [655, 269] width 333 height 99
click at [621, 271] on div "custom__custom__Easy120 box with inlay and sleeve__PWLK__d0__oR318688775__inlay…" at bounding box center [655, 275] width 323 height 9
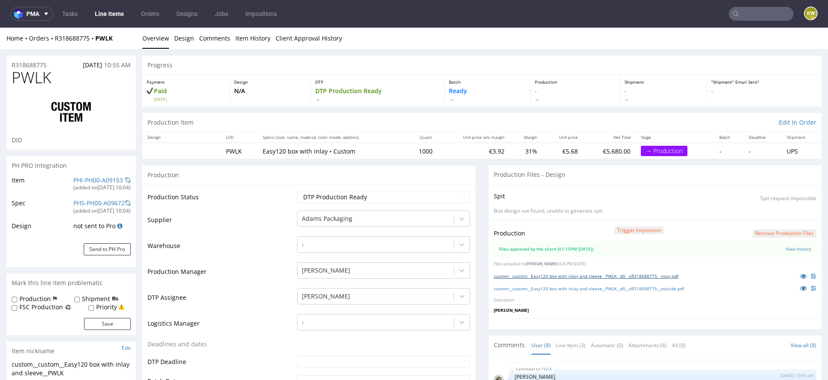
click at [618, 273] on link "custom__custom__Easy120 box with inlay and sleeve__PWLK__d0__oR318688775__inlay…" at bounding box center [586, 276] width 185 height 6
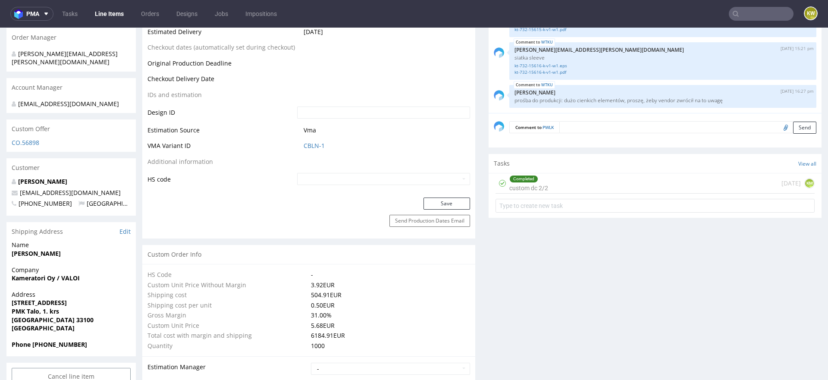
scroll to position [0, 0]
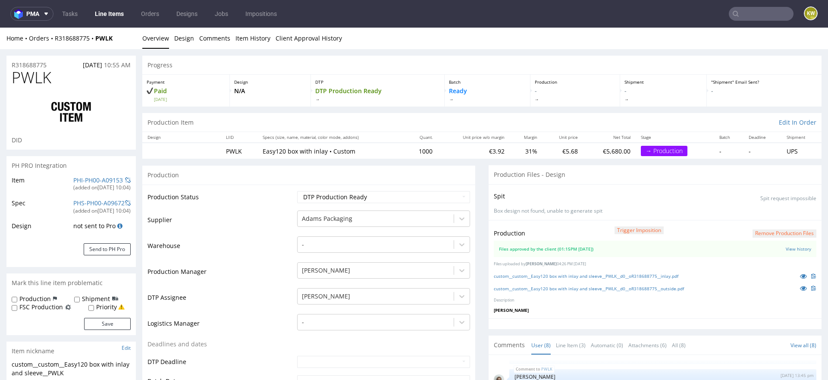
click at [31, 80] on span "PWLK" at bounding box center [32, 77] width 40 height 17
click at [32, 80] on span "PWLK" at bounding box center [32, 77] width 40 height 17
copy span "PWLK"
click at [84, 183] on link "PHI-PH00-A09153" at bounding box center [98, 180] width 50 height 8
click at [37, 79] on span "PWLK" at bounding box center [32, 77] width 40 height 17
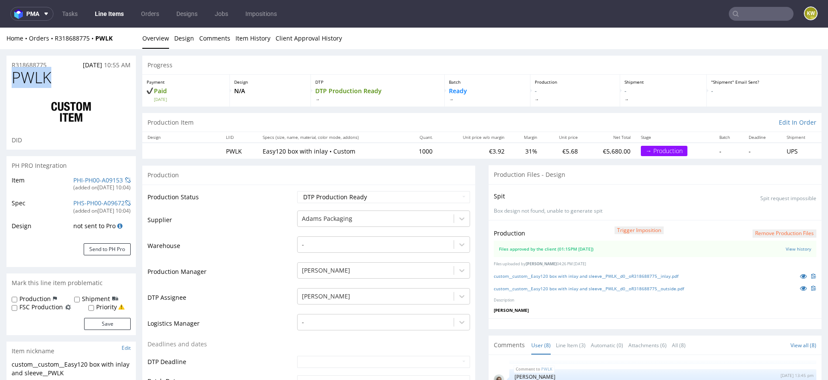
click at [37, 79] on span "PWLK" at bounding box center [32, 77] width 40 height 17
copy span "PWLK"
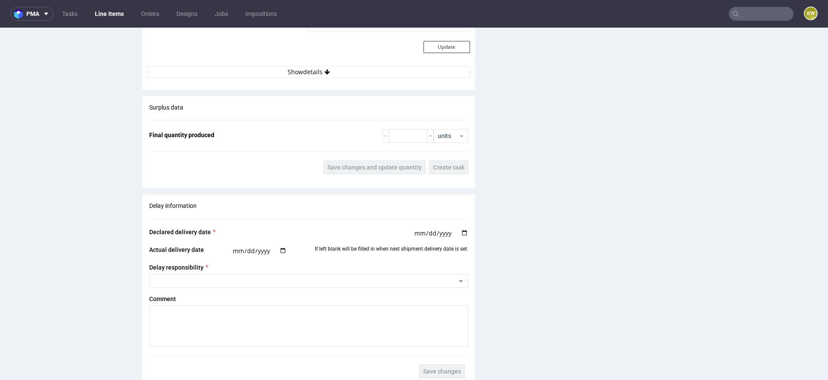
scroll to position [1518, 0]
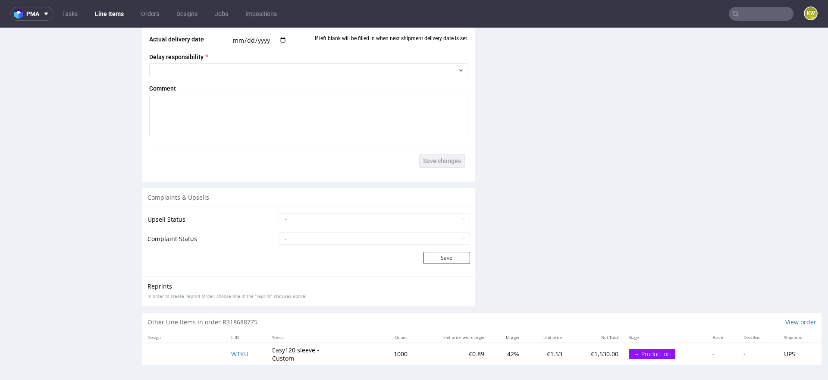
click at [258, 353] on td "WTKU" at bounding box center [246, 354] width 41 height 22
drag, startPoint x: 257, startPoint y: 353, endPoint x: 188, endPoint y: 351, distance: 69.0
click at [188, 351] on tr "WTKU Easy120 sleeve • Custom 1000 €0.89 42% €1.53 €1,530.00 → Production - - UPS" at bounding box center [481, 354] width 679 height 22
copy span "WTKU"
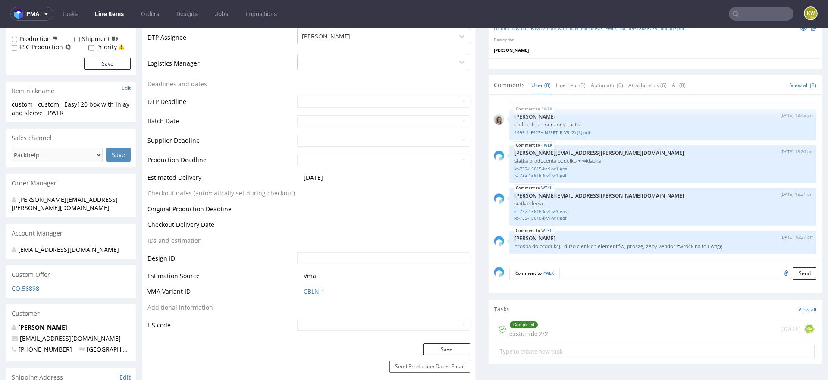
scroll to position [0, 0]
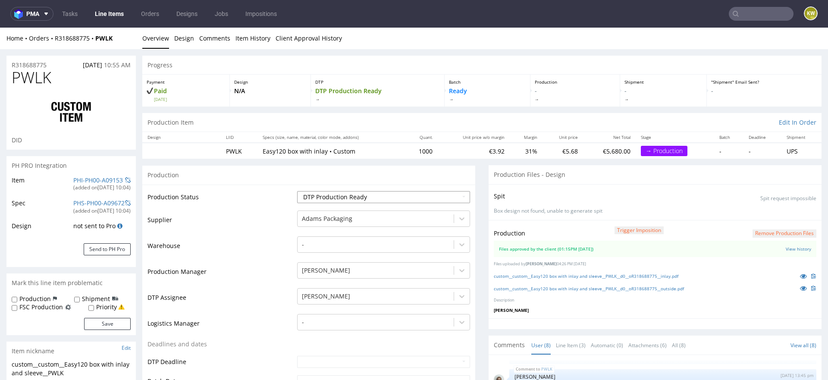
click at [348, 195] on select "Waiting for Artwork Waiting for Diecut Waiting for Mockup Waiting for DTP Waiti…" at bounding box center [383, 197] width 173 height 12
select select "production_in_process"
click at [297, 191] on select "Waiting for Artwork Waiting for Diecut Waiting for Mockup Waiting for DTP Waiti…" at bounding box center [383, 197] width 173 height 12
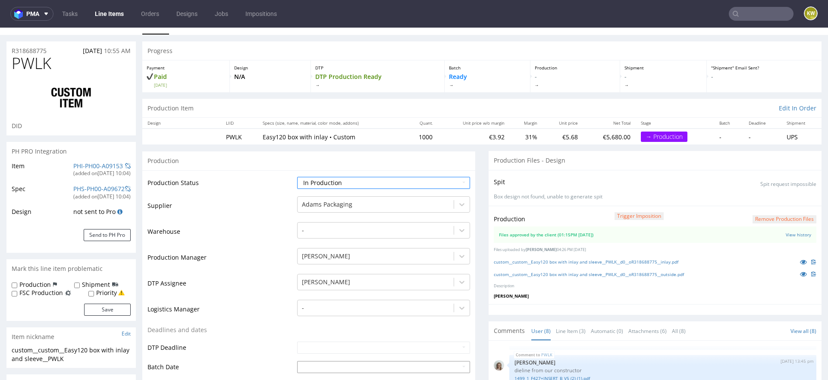
click at [302, 368] on input "text" at bounding box center [383, 367] width 173 height 12
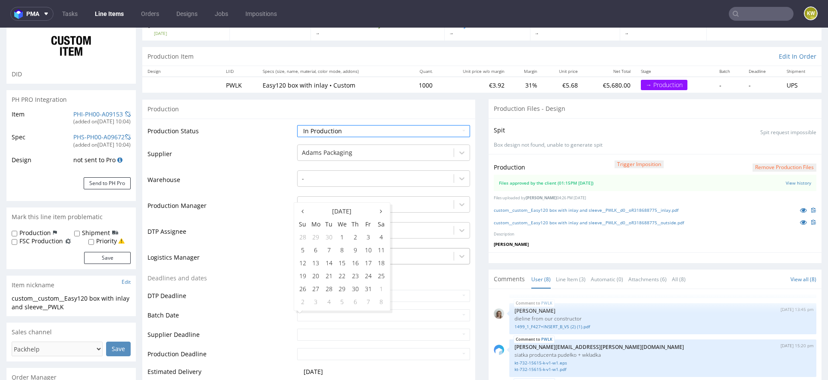
click at [329, 254] on td "7" at bounding box center [329, 250] width 13 height 13
type input "[DATE]"
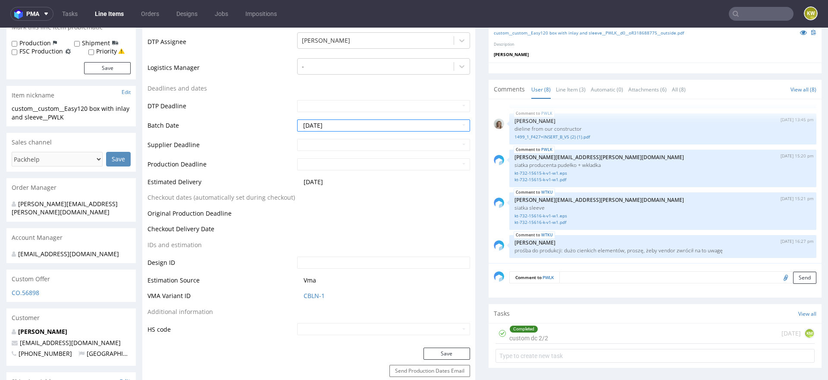
scroll to position [264, 0]
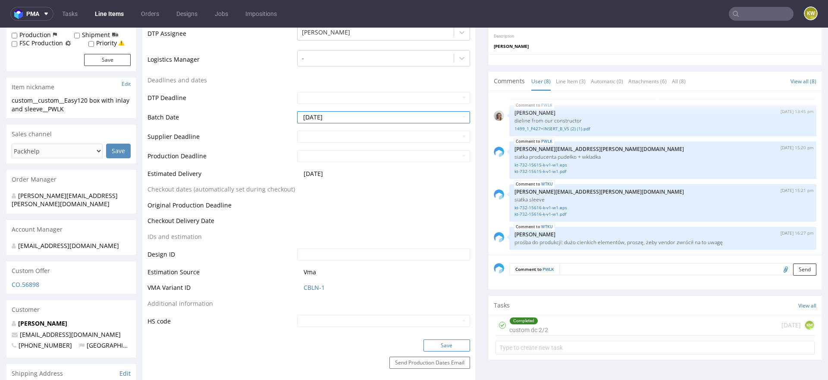
click at [446, 344] on button "Save" at bounding box center [447, 345] width 47 height 12
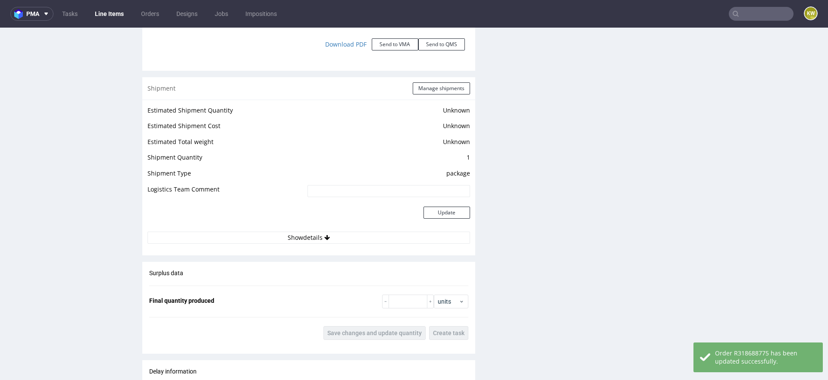
scroll to position [1527, 0]
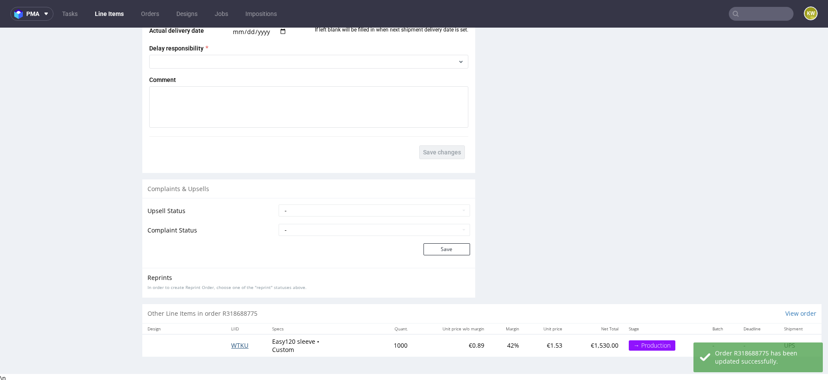
click at [240, 341] on span "WTKU" at bounding box center [239, 345] width 17 height 8
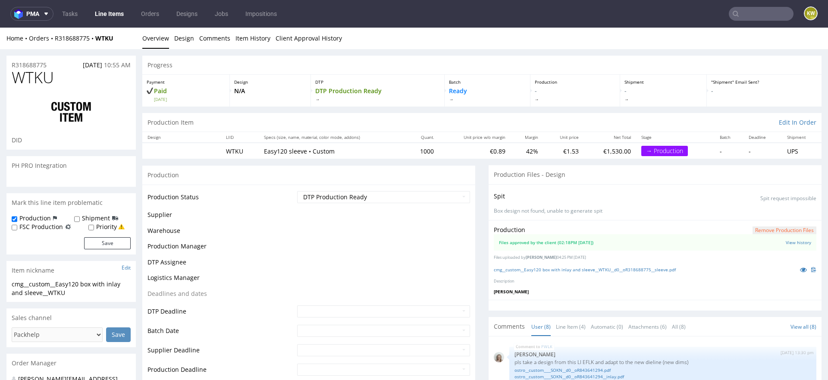
scroll to position [146, 0]
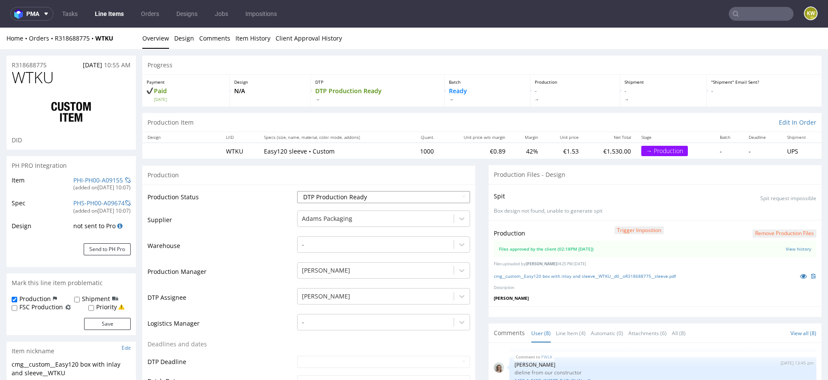
click at [344, 192] on select "Waiting for Artwork Waiting for Diecut Waiting for Mockup Waiting for DTP Waiti…" at bounding box center [383, 197] width 173 height 12
select select "production_in_process"
click at [297, 191] on select "Waiting for Artwork Waiting for Diecut Waiting for Mockup Waiting for DTP Waiti…" at bounding box center [383, 197] width 173 height 12
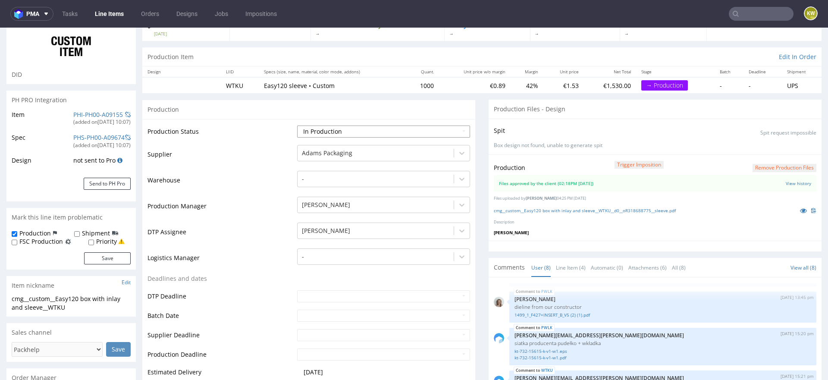
scroll to position [66, 0]
click at [299, 314] on input "text" at bounding box center [383, 315] width 173 height 12
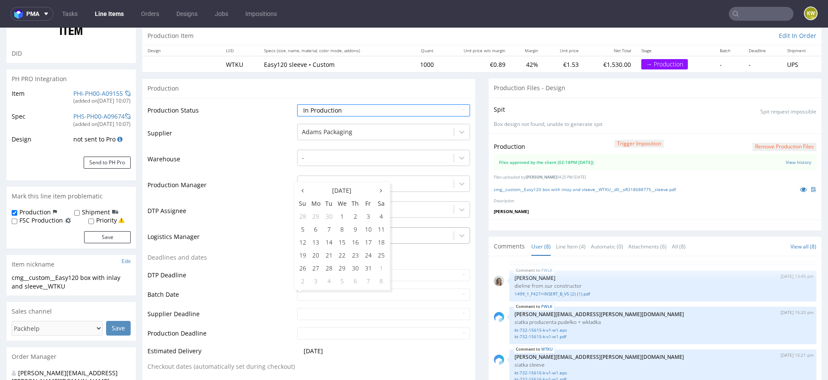
click at [329, 233] on td "7" at bounding box center [329, 229] width 13 height 13
type input "[DATE]"
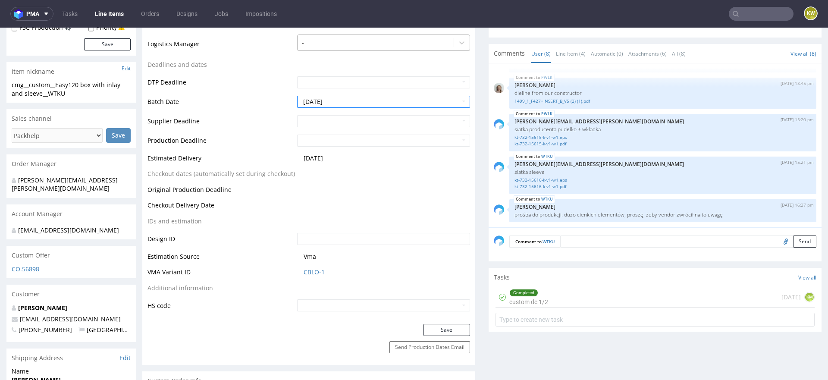
scroll to position [294, 0]
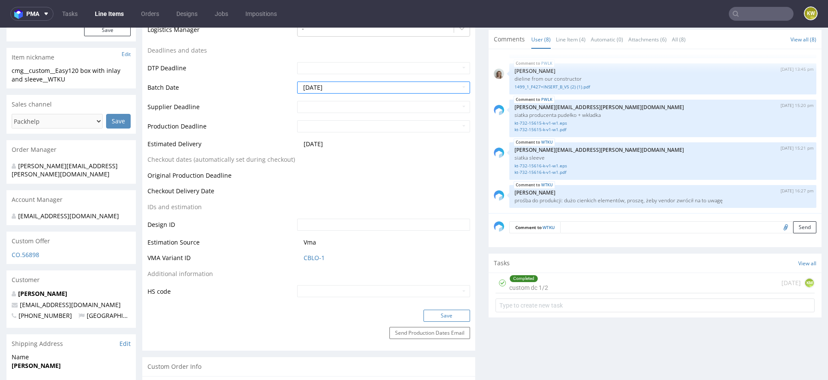
click at [435, 311] on button "Save" at bounding box center [447, 316] width 47 height 12
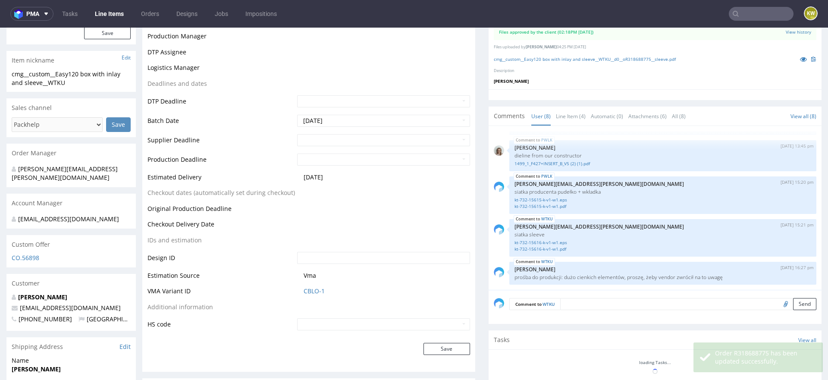
scroll to position [291, 0]
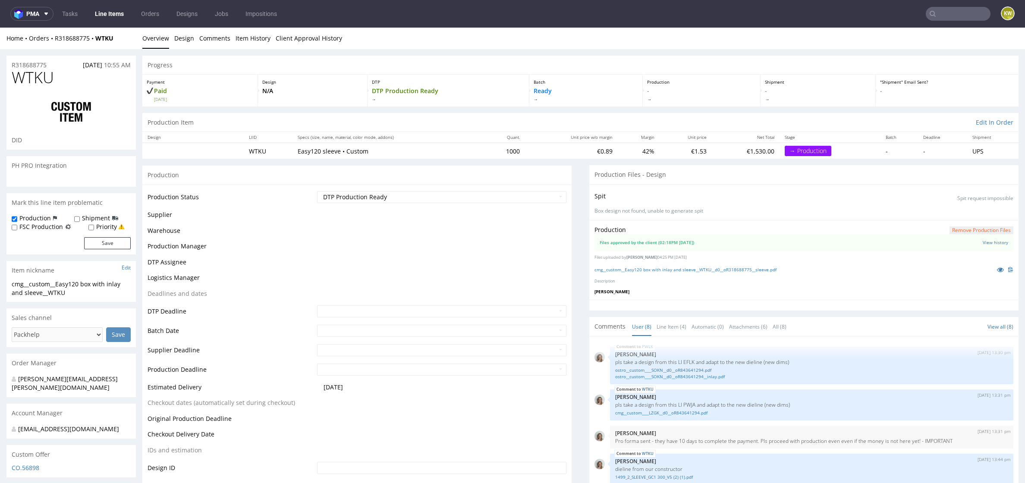
scroll to position [139, 0]
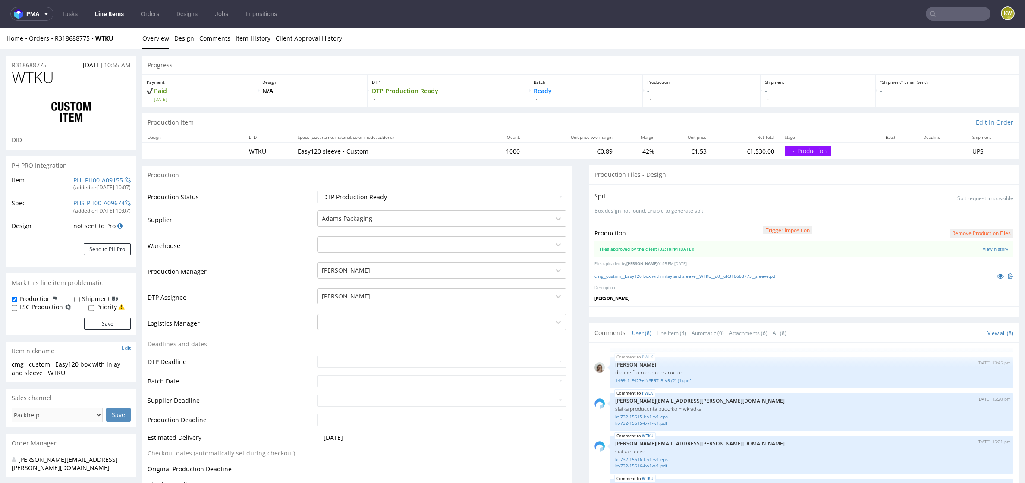
click at [84, 176] on div "PHI-PH00-A09155" at bounding box center [98, 180] width 50 height 9
click at [73, 179] on link "PHI-PH00-A09155" at bounding box center [98, 180] width 50 height 8
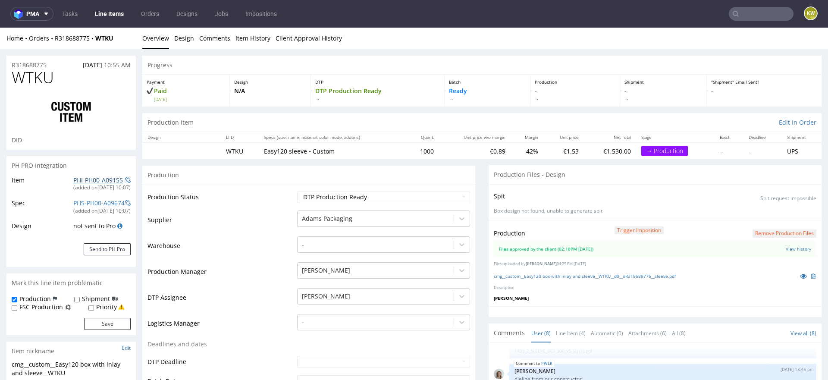
scroll to position [146, 0]
click at [747, 13] on input "text" at bounding box center [761, 14] width 65 height 14
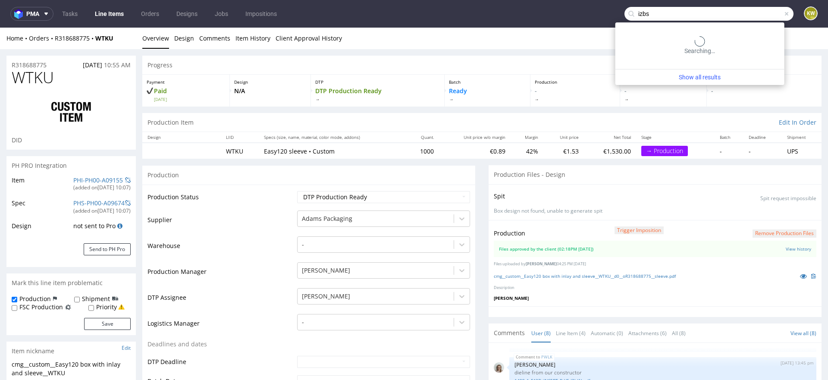
type input "izbs"
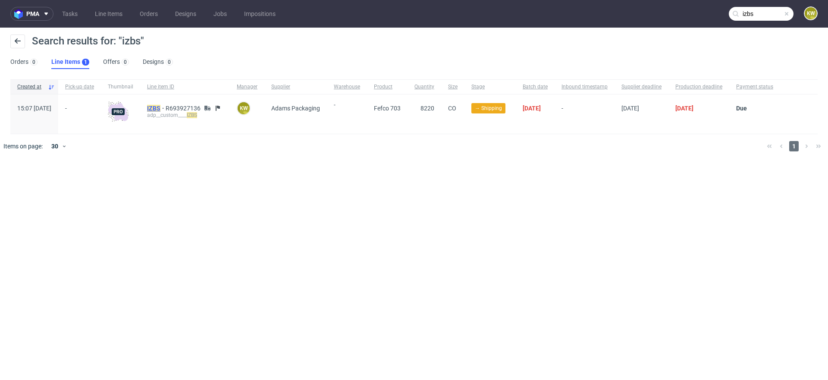
click at [160, 107] on mark "IZBS" at bounding box center [153, 108] width 13 height 7
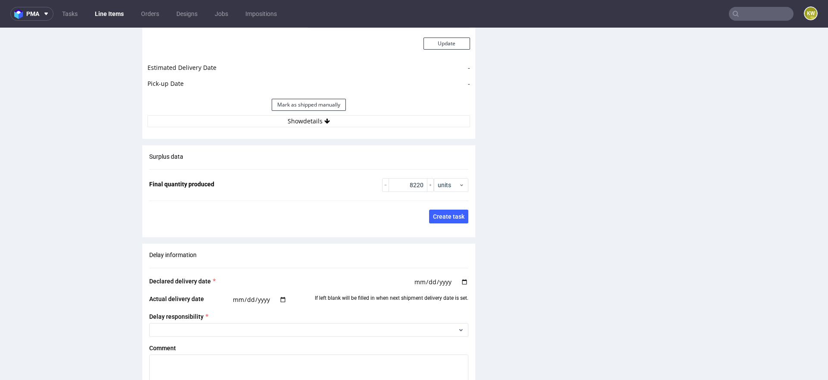
scroll to position [1341, 0]
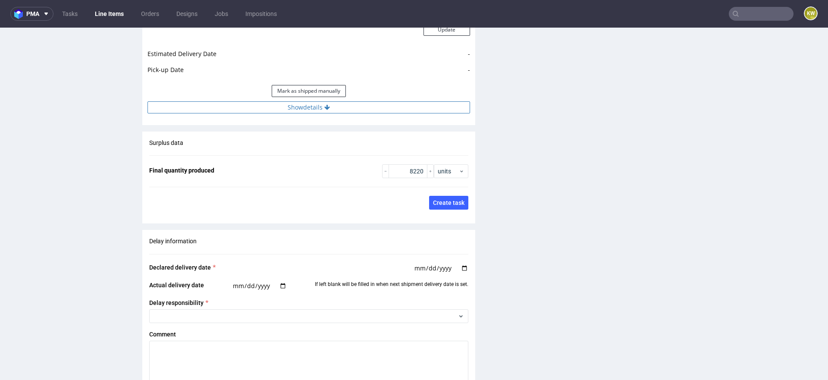
click at [358, 107] on button "Show details" at bounding box center [308, 107] width 323 height 12
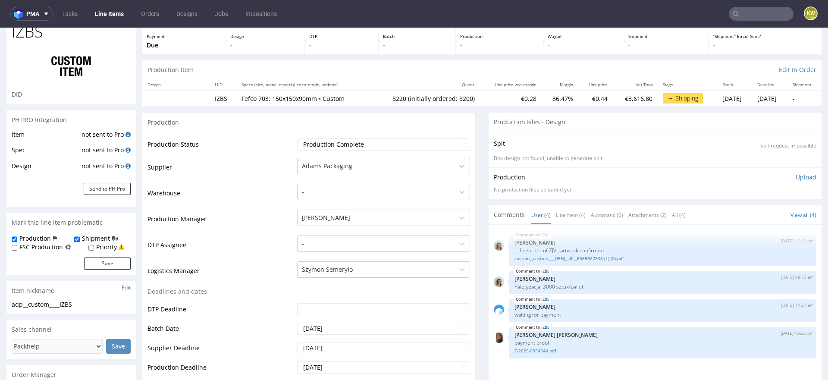
scroll to position [0, 0]
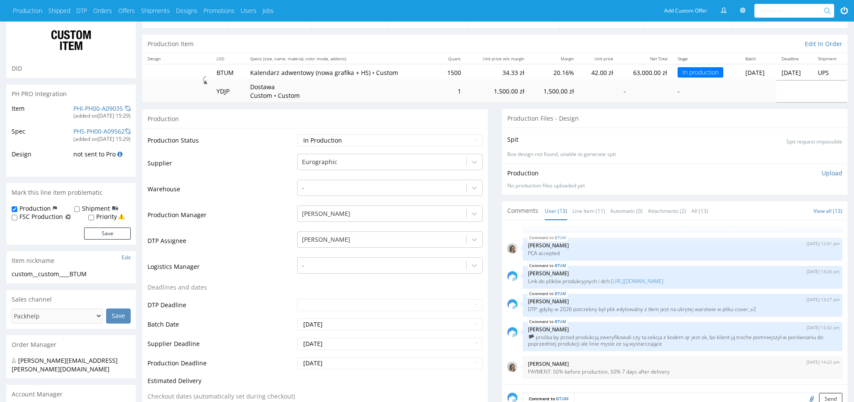
scroll to position [69, 0]
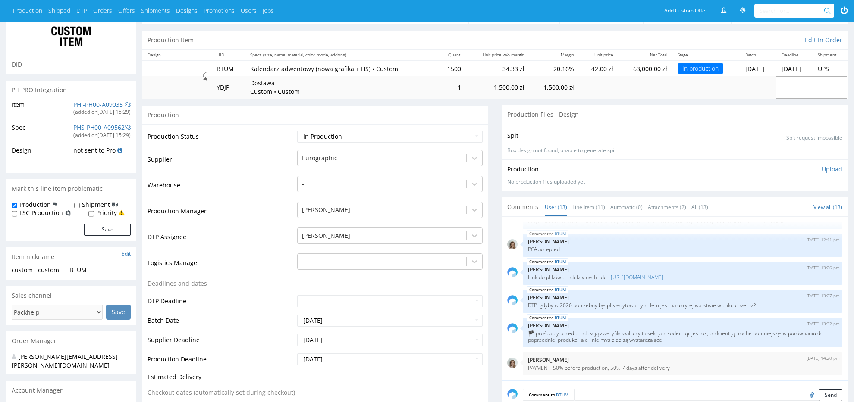
click at [88, 100] on div "PHI-PH00-A09035" at bounding box center [98, 104] width 50 height 9
click at [82, 105] on link "PHI-PH00-A09035" at bounding box center [98, 104] width 50 height 8
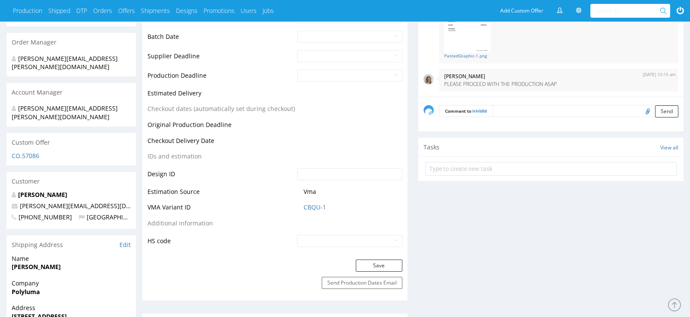
scroll to position [50, 0]
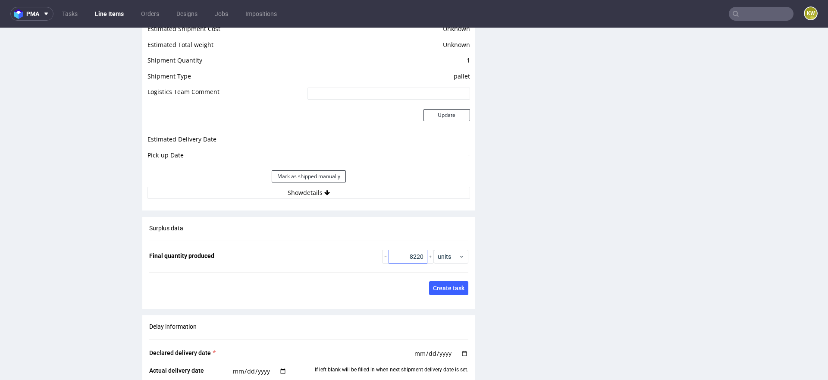
scroll to position [1256, 0]
click at [404, 186] on button "Show details" at bounding box center [308, 192] width 323 height 12
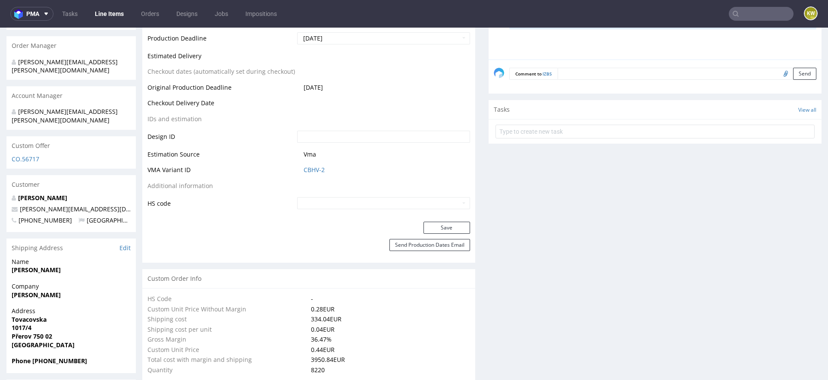
scroll to position [368, 0]
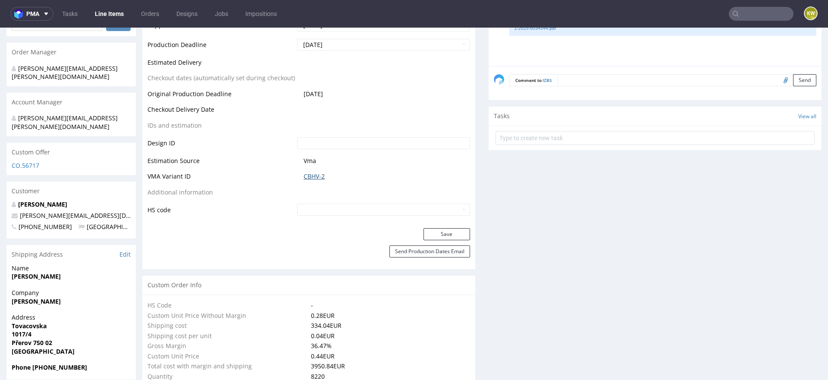
click at [311, 177] on link "CBHV-2" at bounding box center [314, 176] width 21 height 9
